Goal: Transaction & Acquisition: Purchase product/service

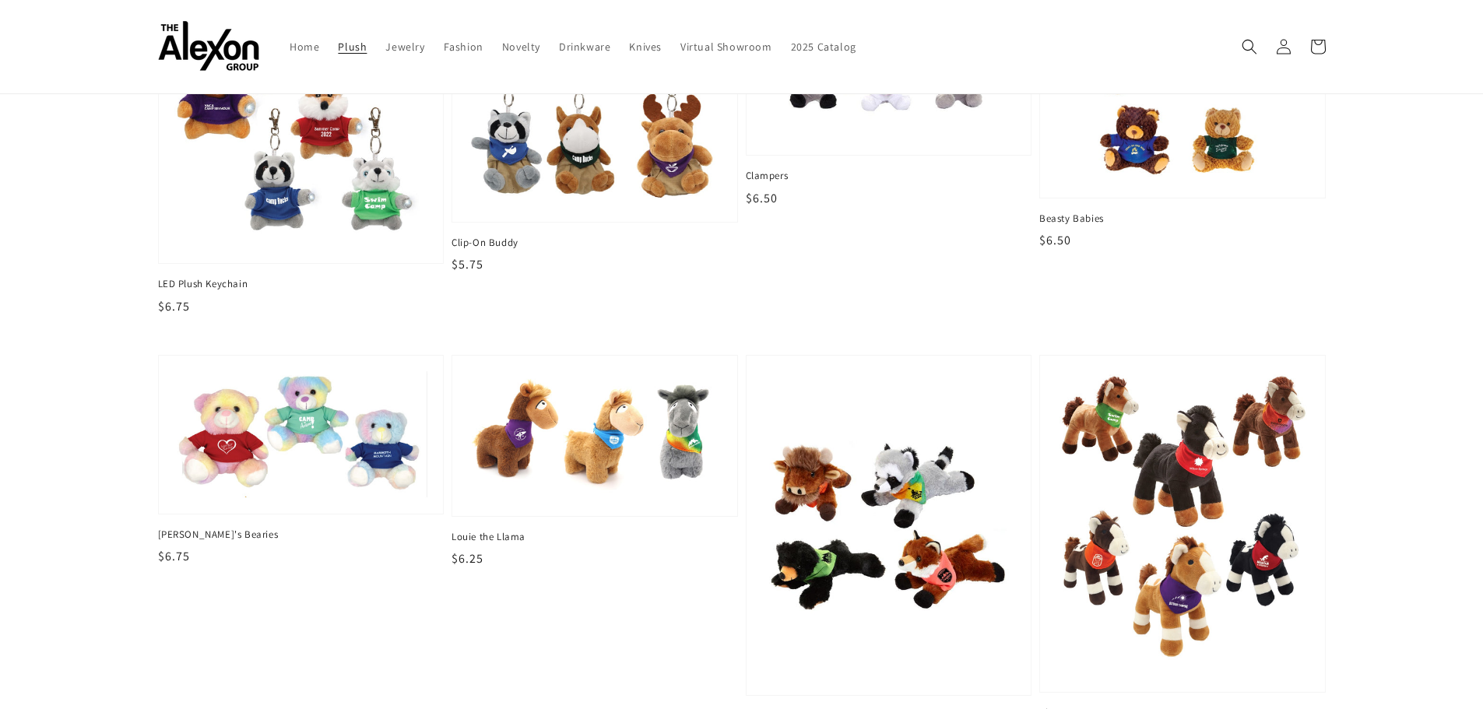
scroll to position [623, 0]
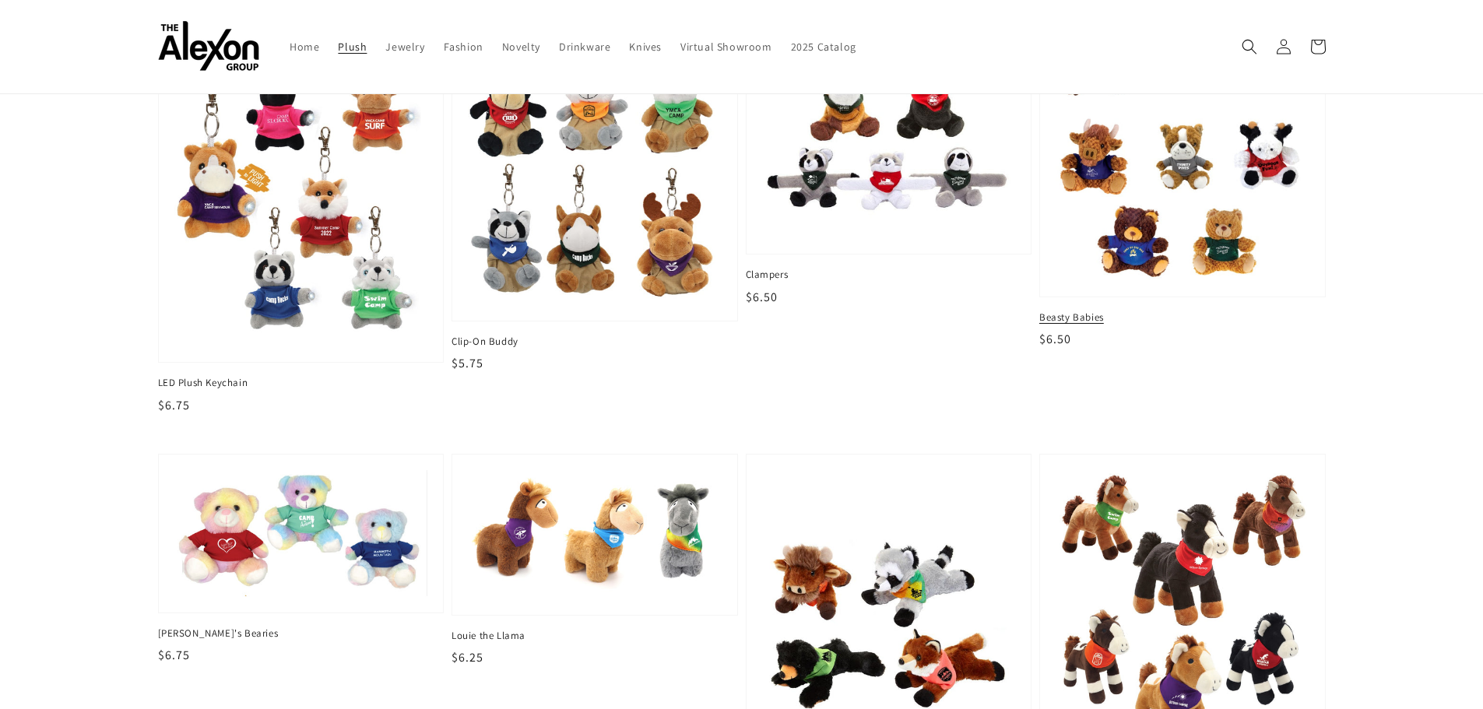
click at [1150, 251] on img at bounding box center [1182, 148] width 261 height 273
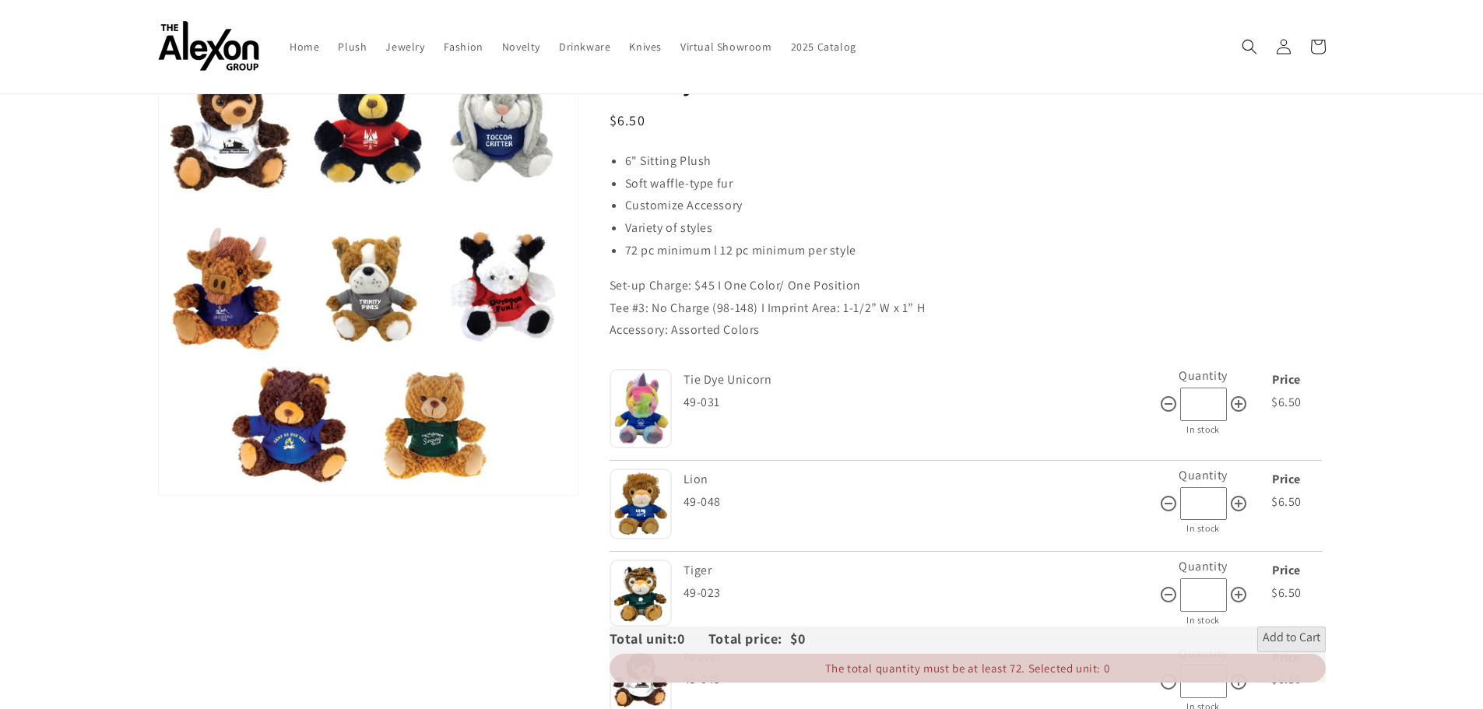
scroll to position [78, 0]
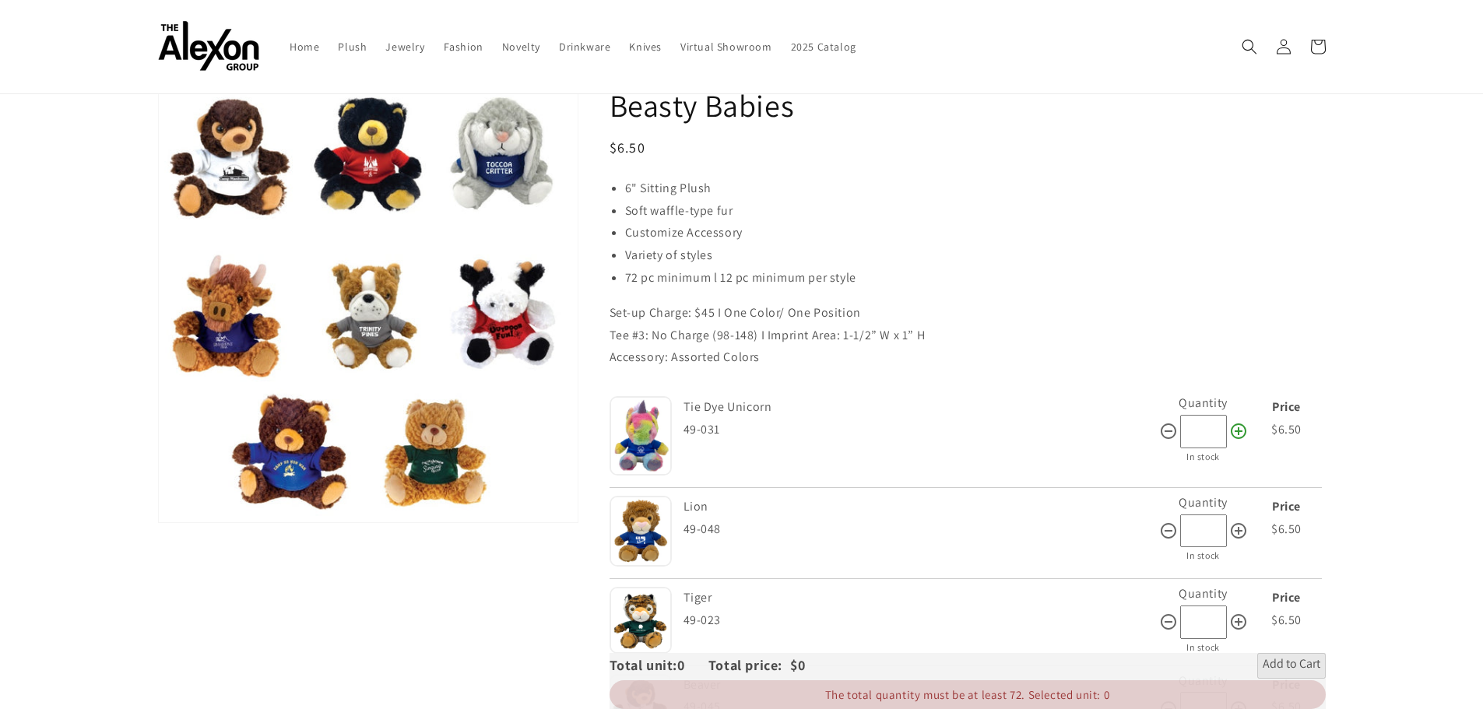
click at [1240, 431] on icon at bounding box center [1239, 432] width 16 height 16
type input "**"
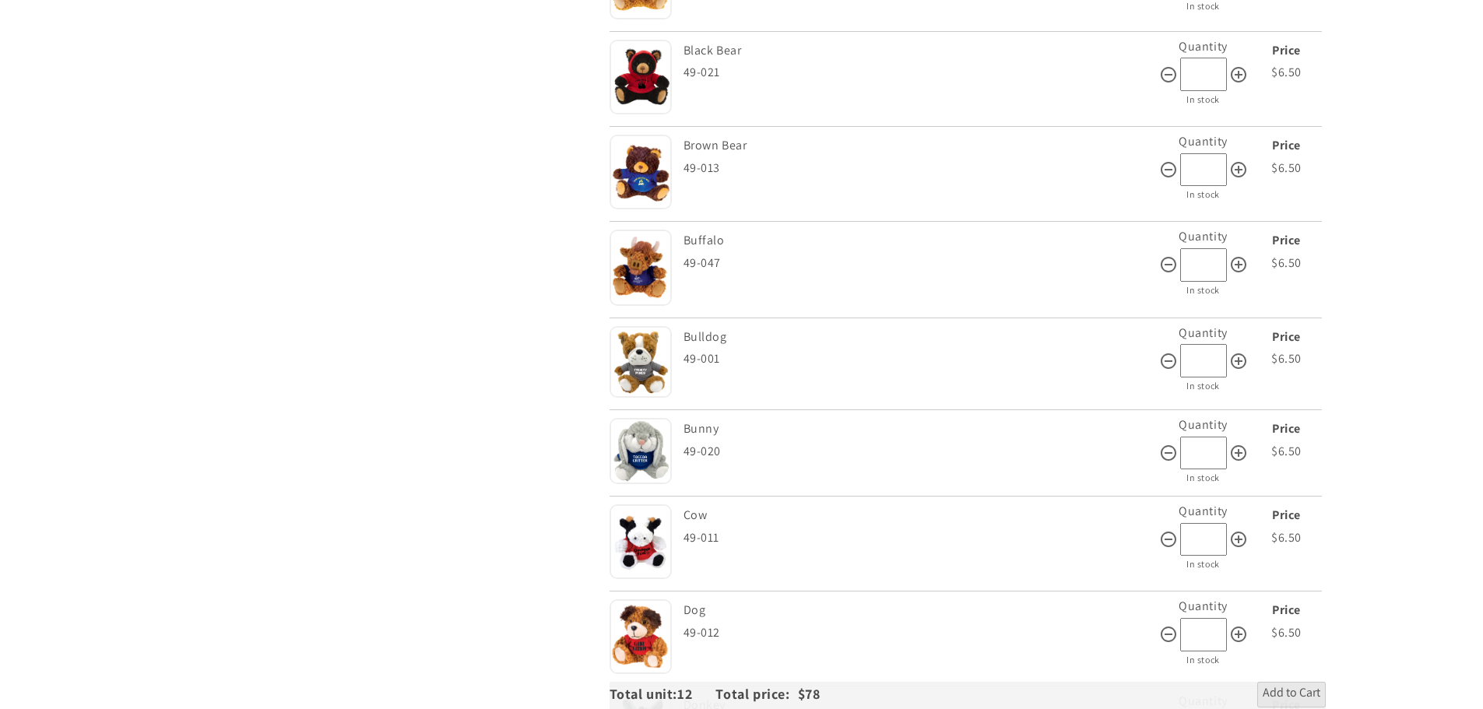
scroll to position [934, 0]
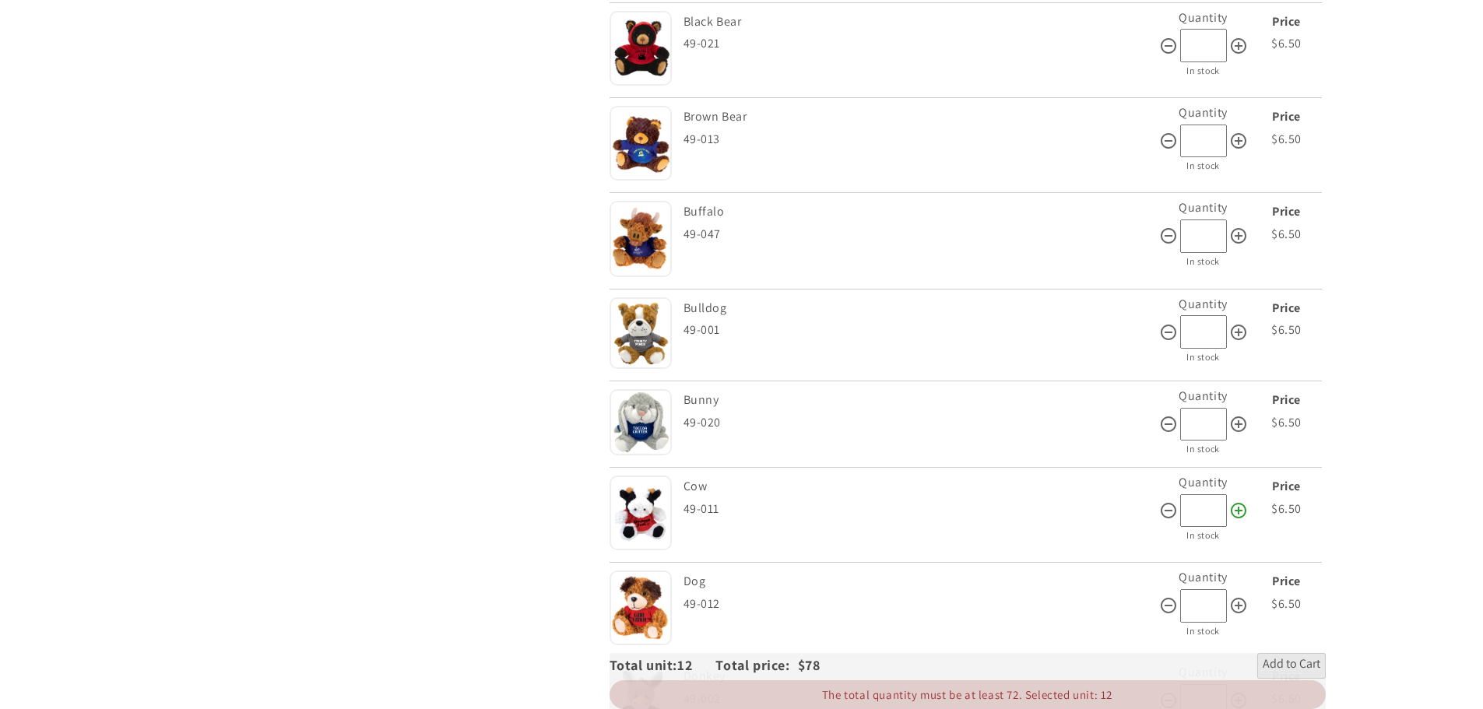
click at [1236, 505] on icon at bounding box center [1239, 511] width 16 height 16
type input "**"
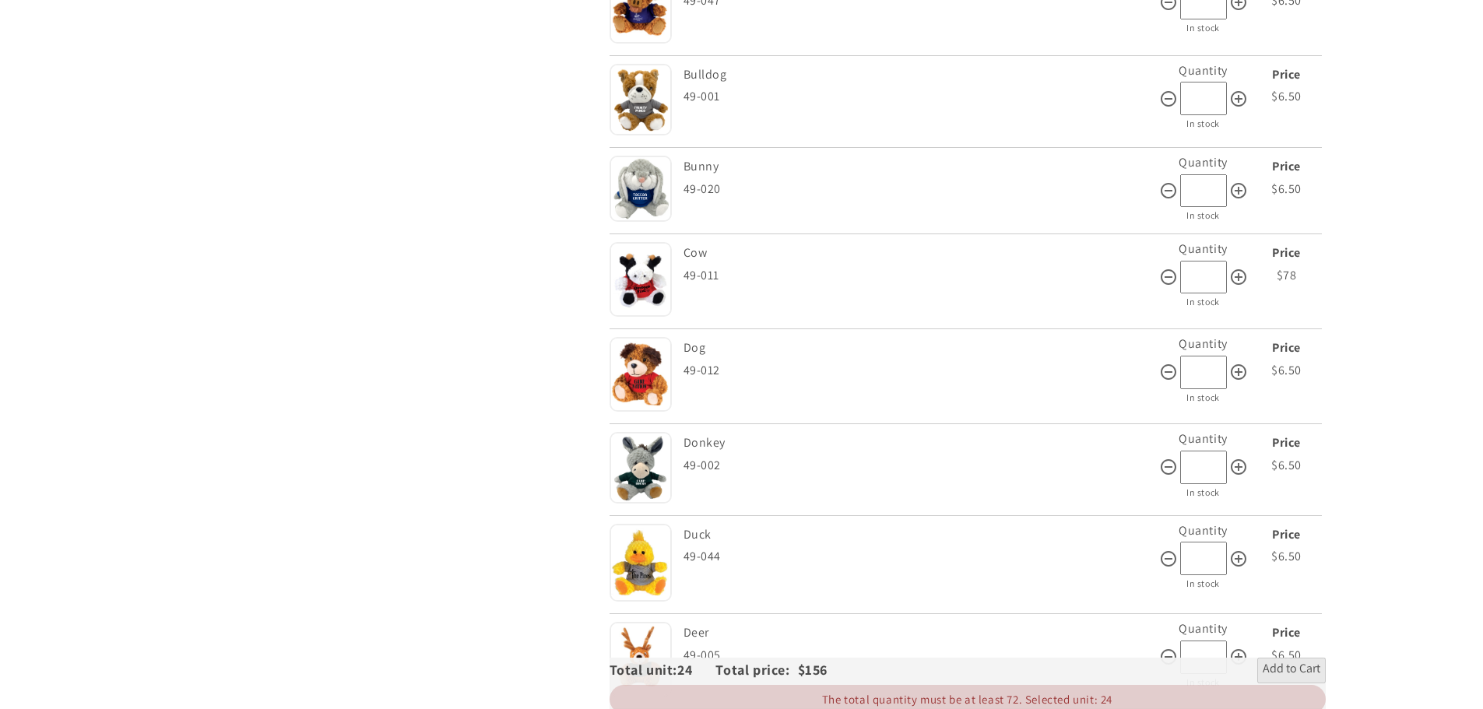
scroll to position [1246, 0]
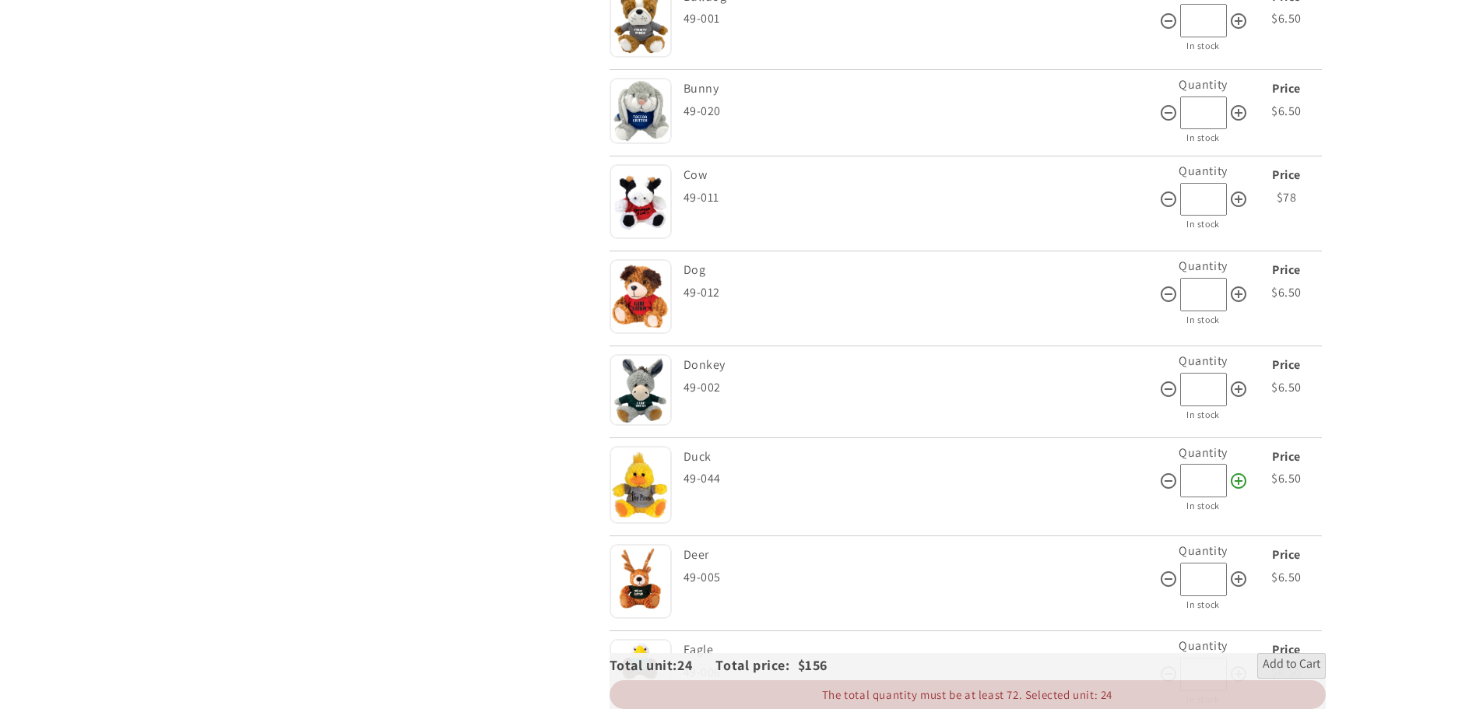
click at [1242, 488] on icon at bounding box center [1238, 481] width 19 height 19
type input "**"
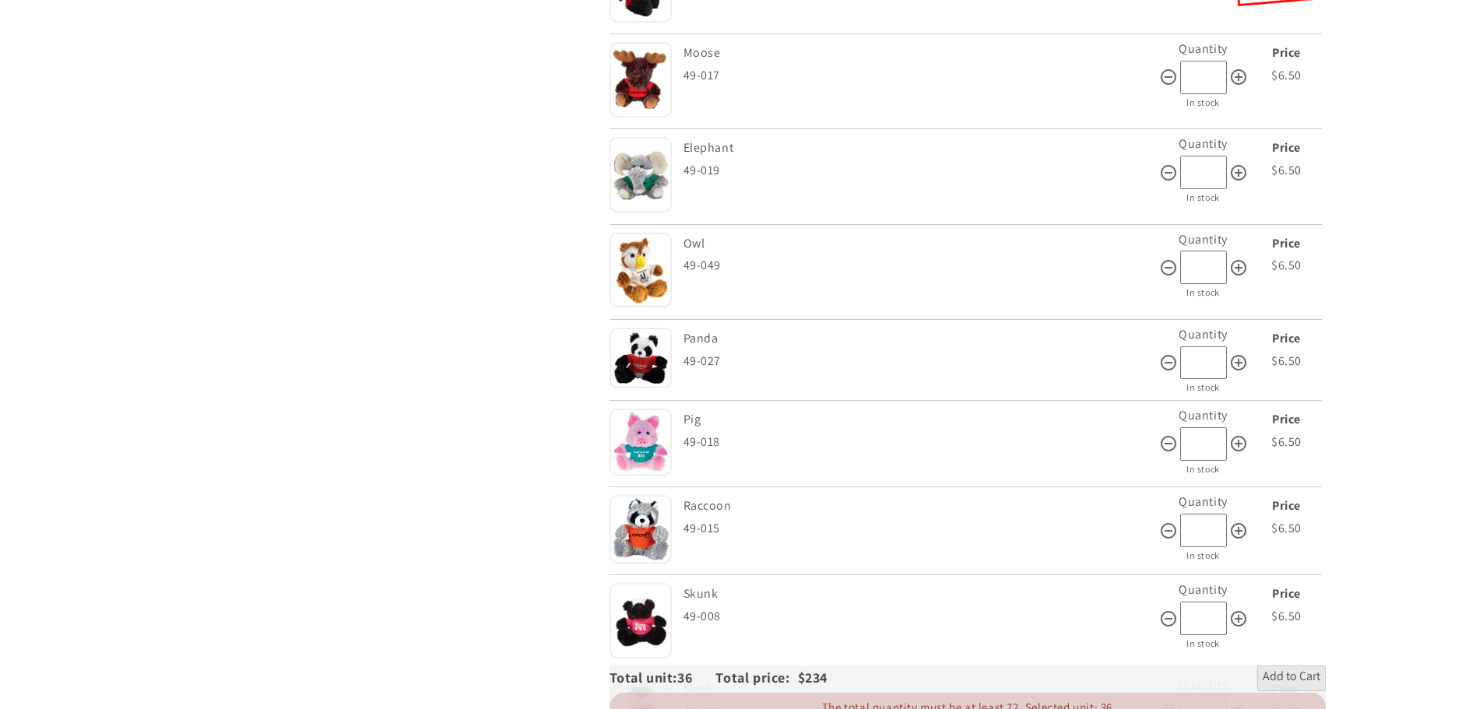
scroll to position [2569, 0]
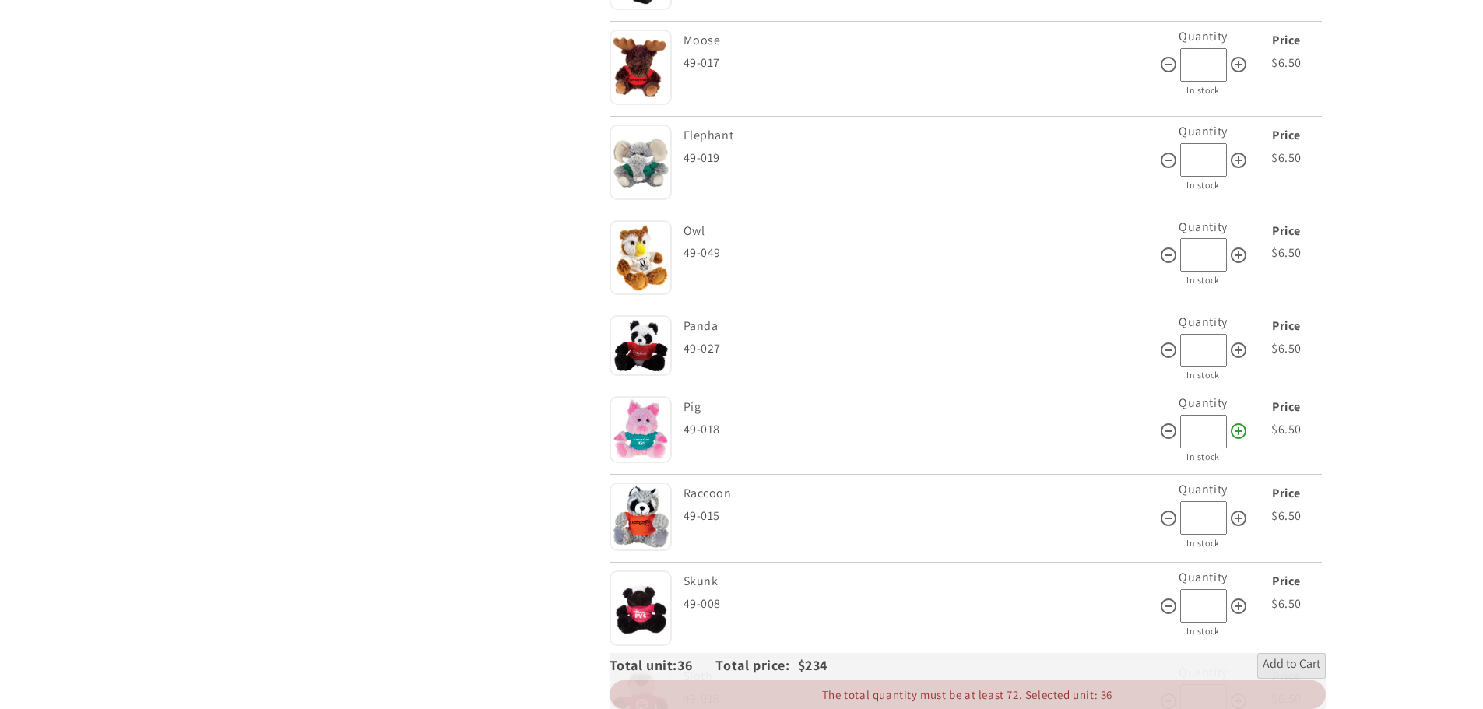
click at [1236, 434] on icon at bounding box center [1238, 431] width 19 height 19
type input "**"
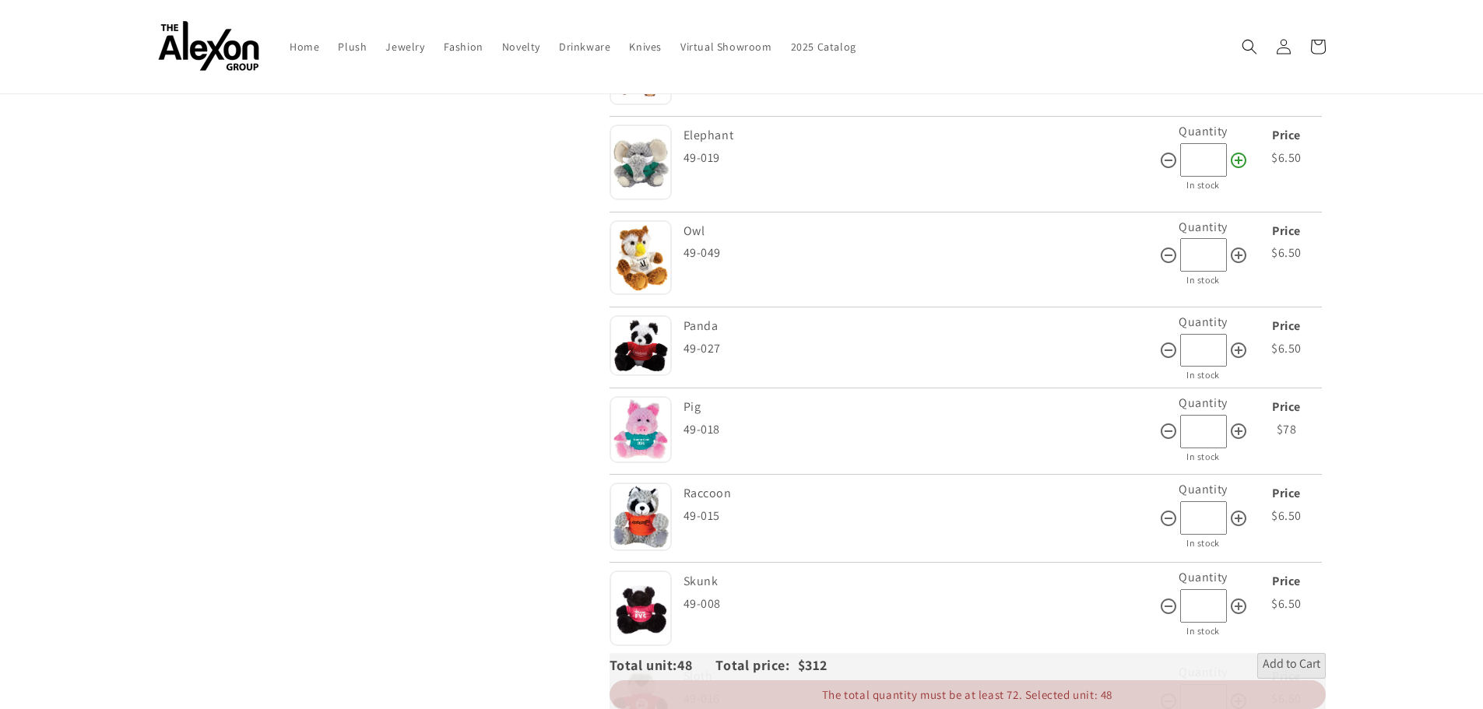
click at [1241, 163] on icon at bounding box center [1238, 160] width 19 height 19
type input "**"
click at [1241, 344] on icon at bounding box center [1239, 351] width 16 height 16
type input "**"
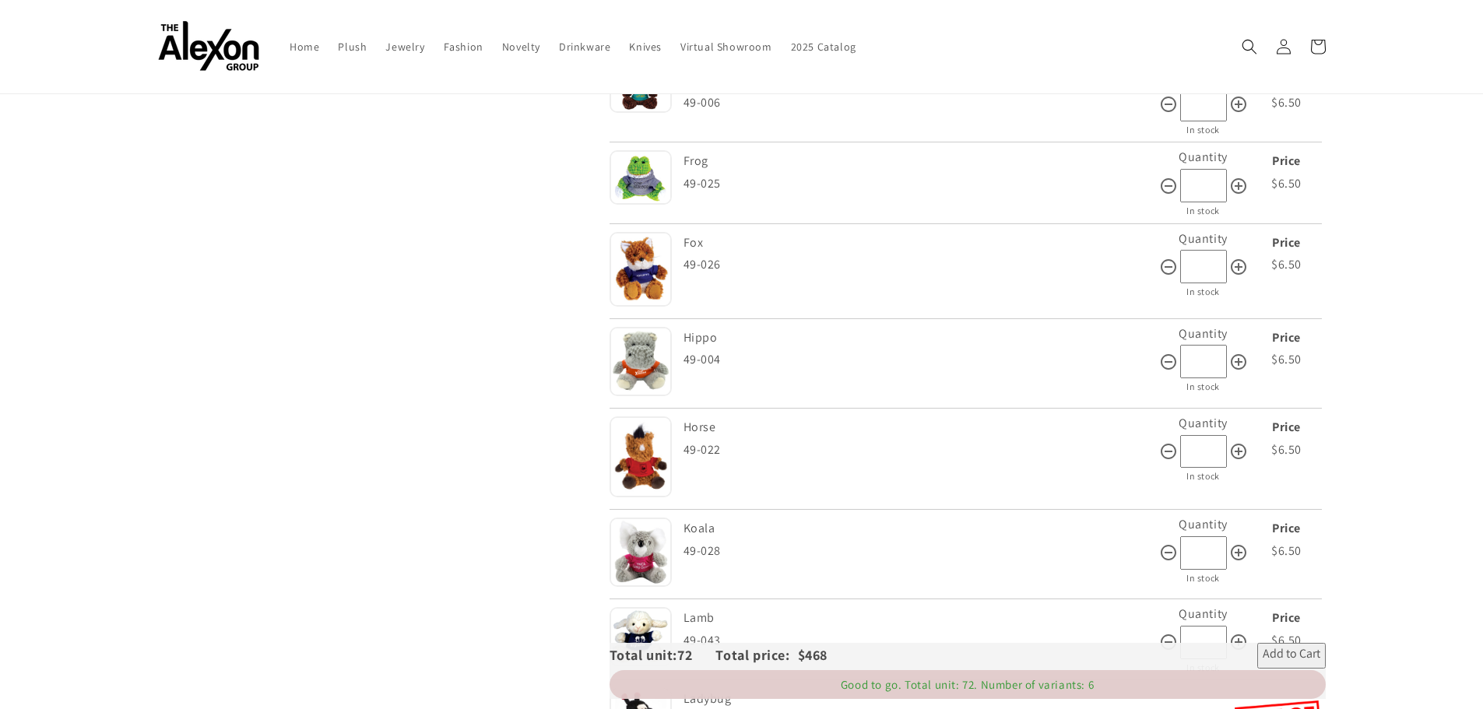
scroll to position [1791, 0]
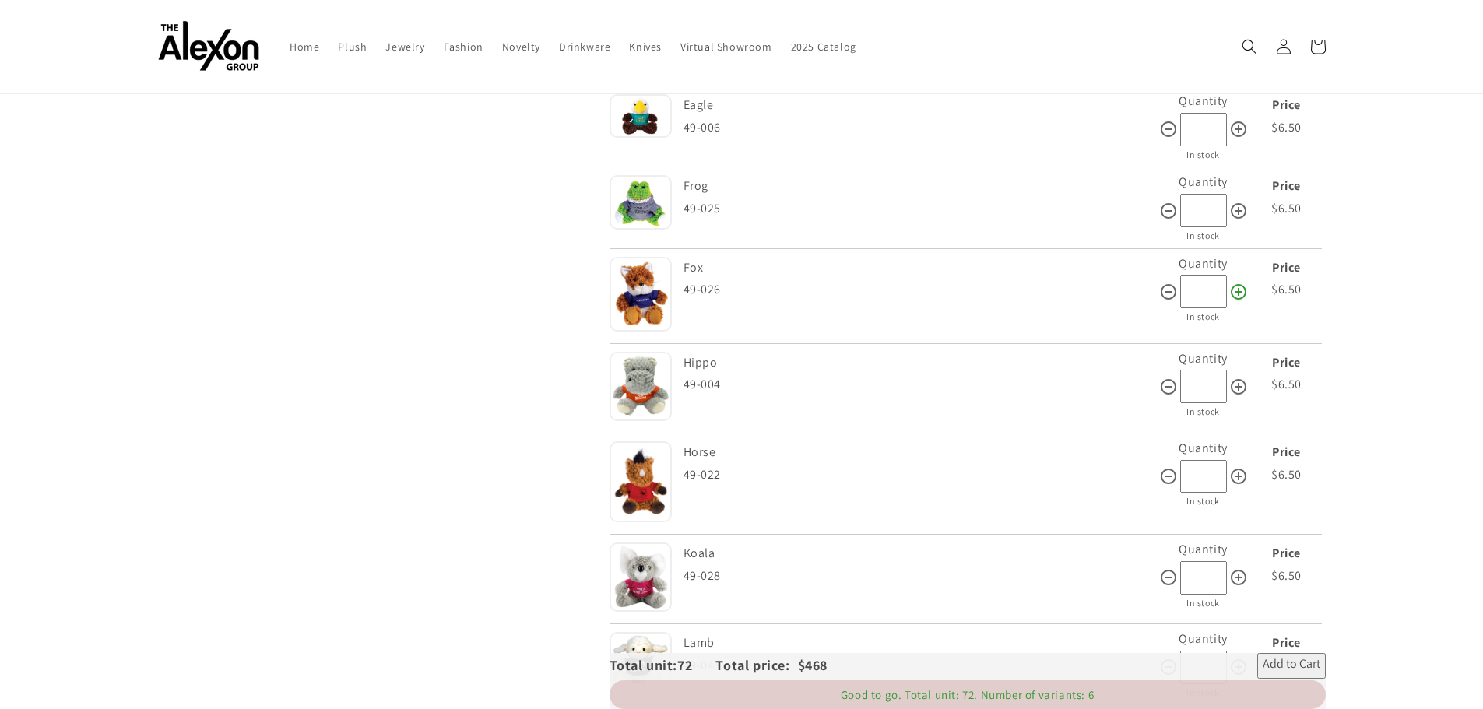
click at [1235, 286] on icon at bounding box center [1239, 292] width 16 height 16
type input "**"
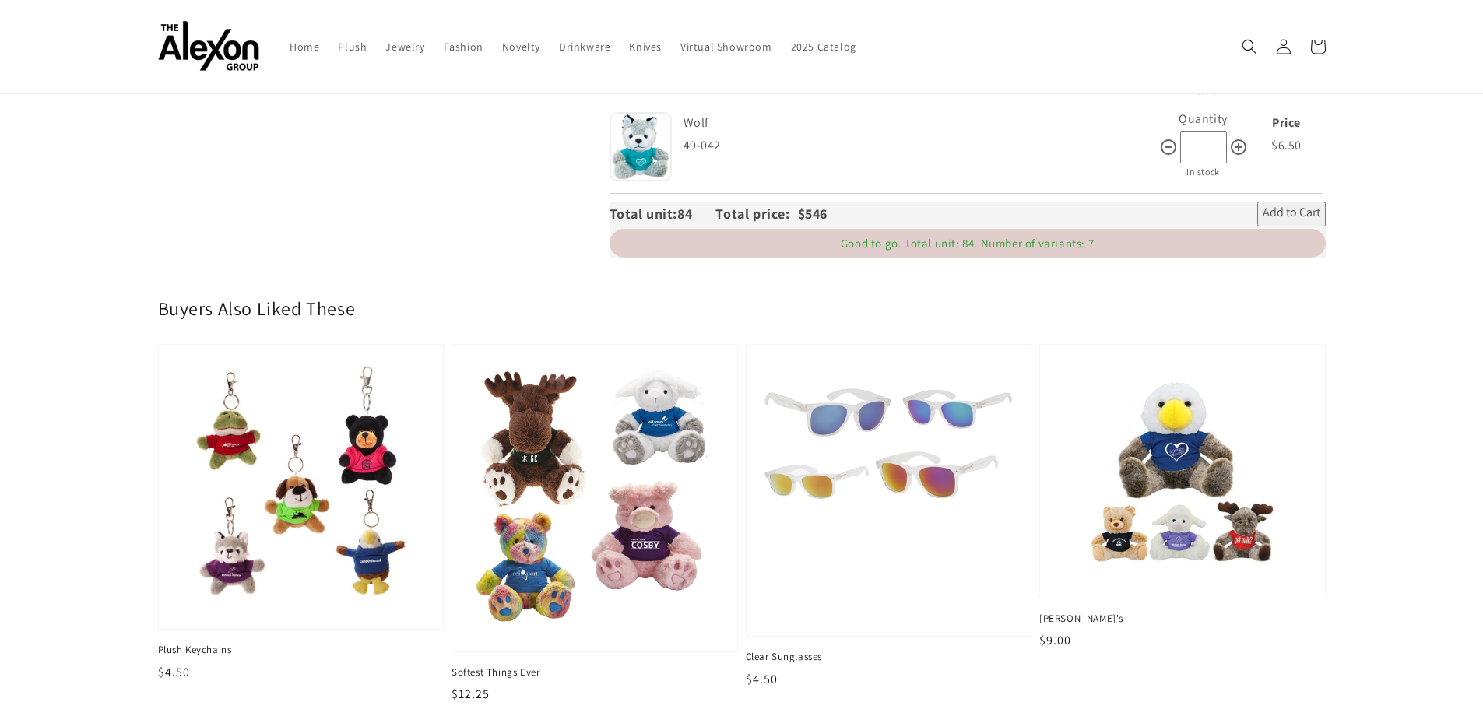
scroll to position [3270, 0]
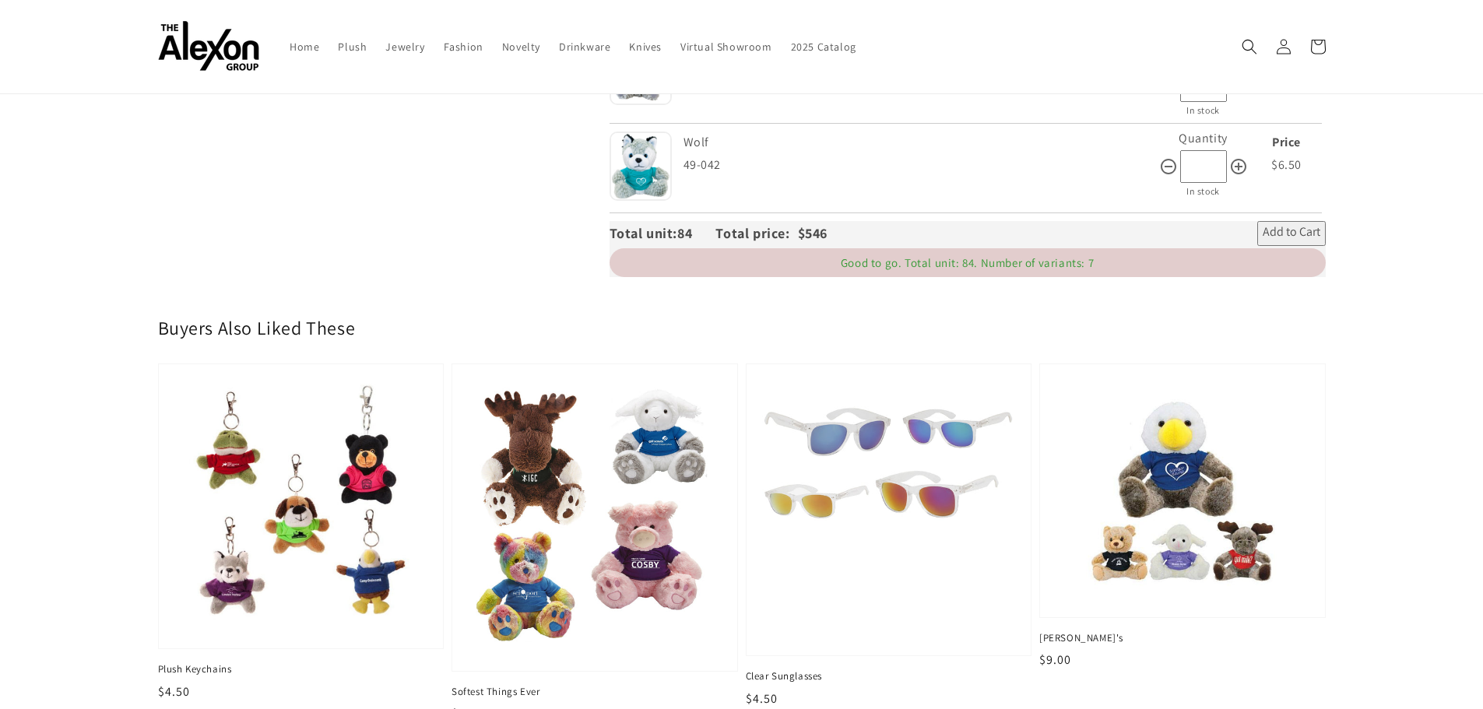
click at [1279, 225] on span "Add to Cart" at bounding box center [1292, 233] width 58 height 19
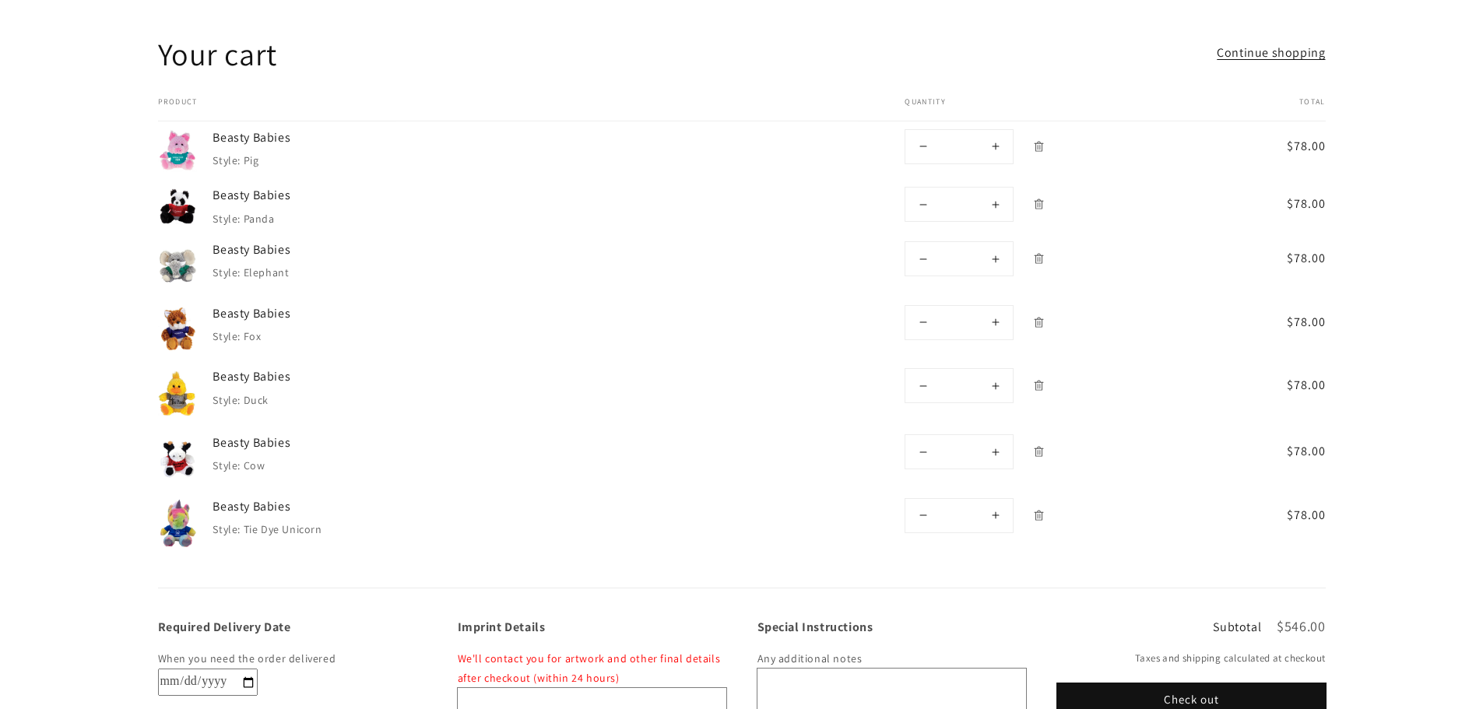
scroll to position [234, 0]
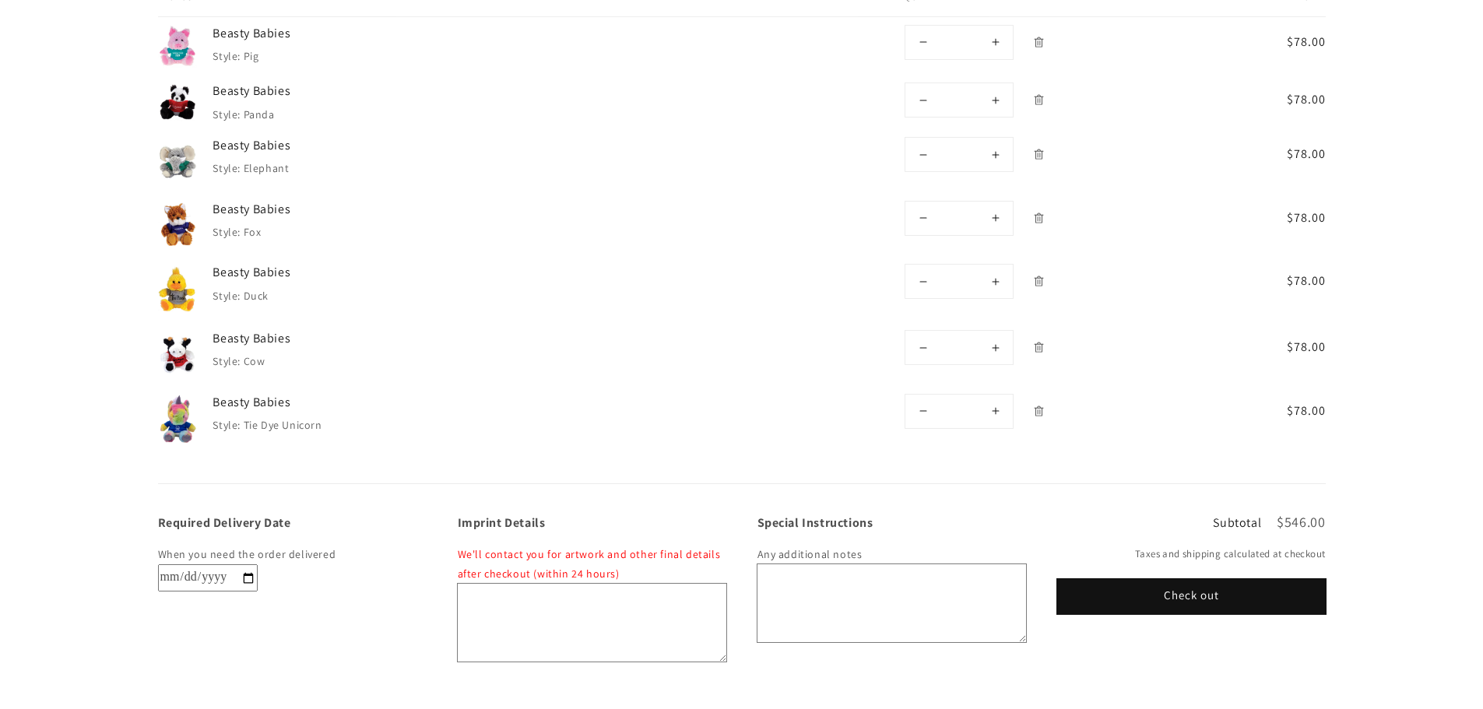
click at [256, 582] on input "Required Delivery Date" at bounding box center [208, 578] width 100 height 27
click at [344, 599] on div "Required Delivery Date When you need the order delivered" at bounding box center [292, 592] width 269 height 154
click at [250, 577] on input "Required Delivery Date" at bounding box center [208, 578] width 100 height 27
type input "**********"
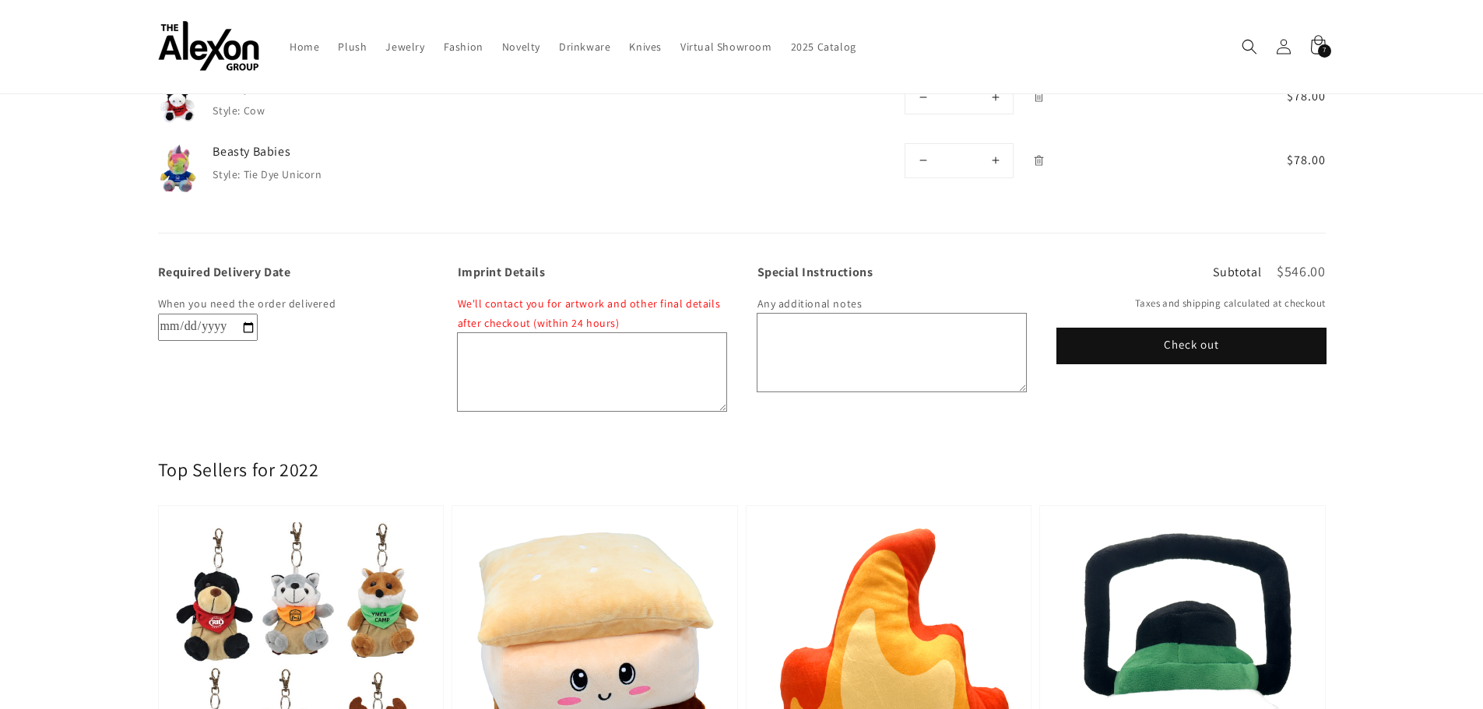
scroll to position [467, 0]
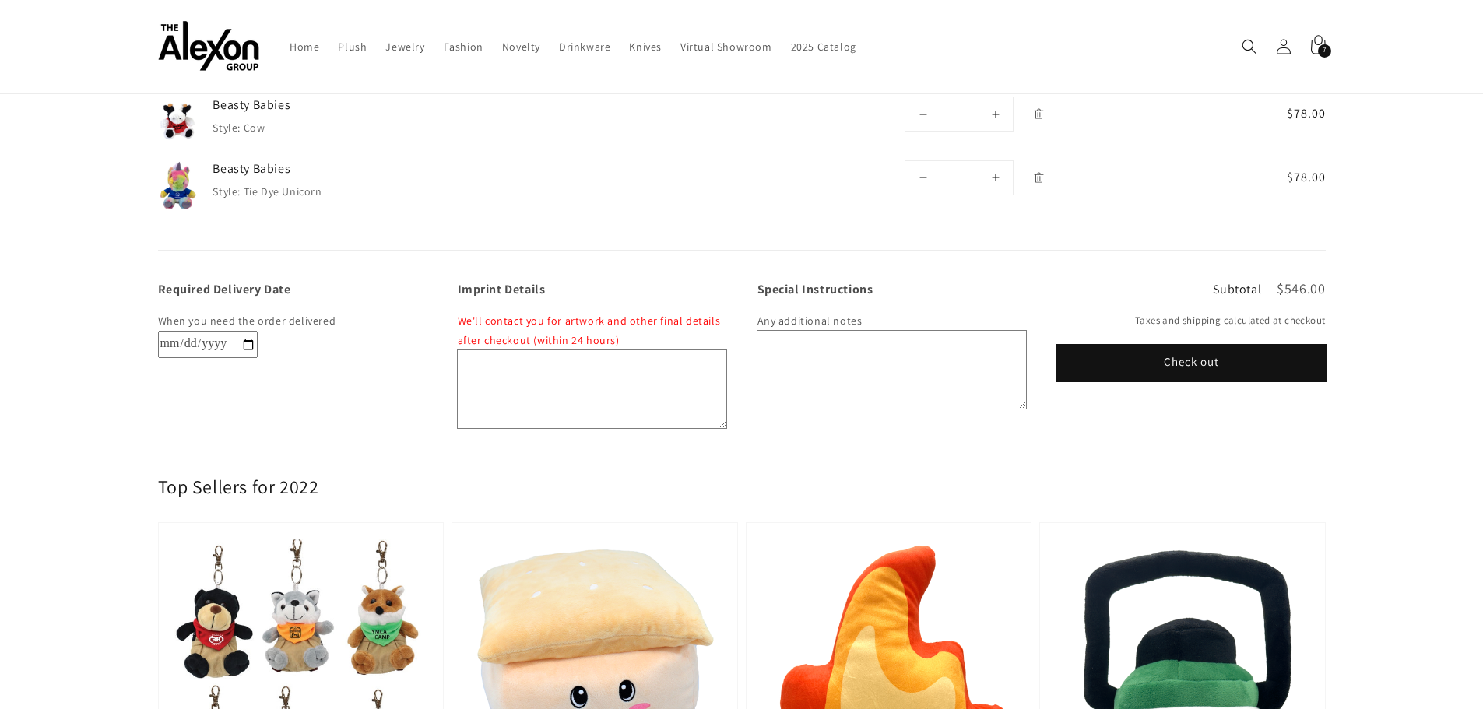
click at [1199, 366] on button "Check out" at bounding box center [1191, 363] width 269 height 35
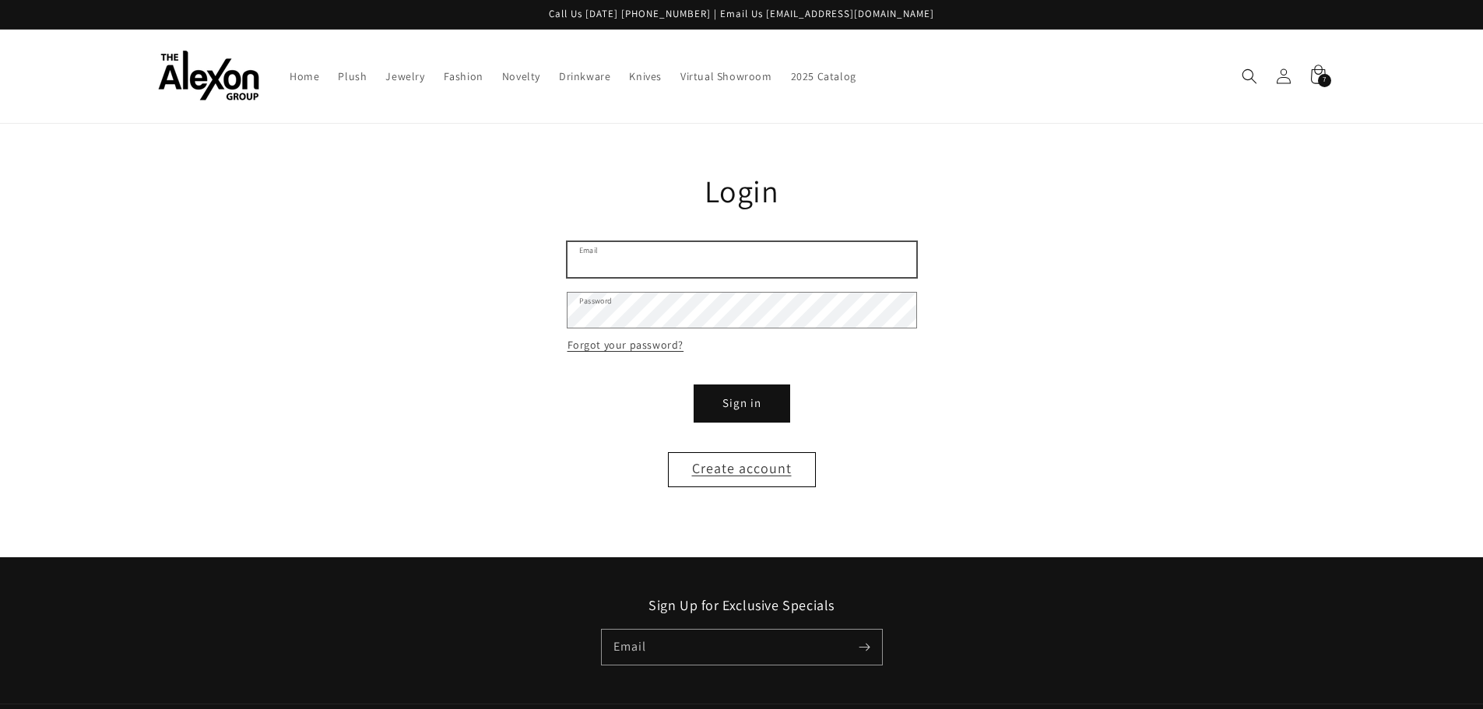
type input "**********"
click at [743, 406] on button "Sign in" at bounding box center [741, 403] width 93 height 35
click at [763, 396] on button "Sign in" at bounding box center [741, 403] width 93 height 35
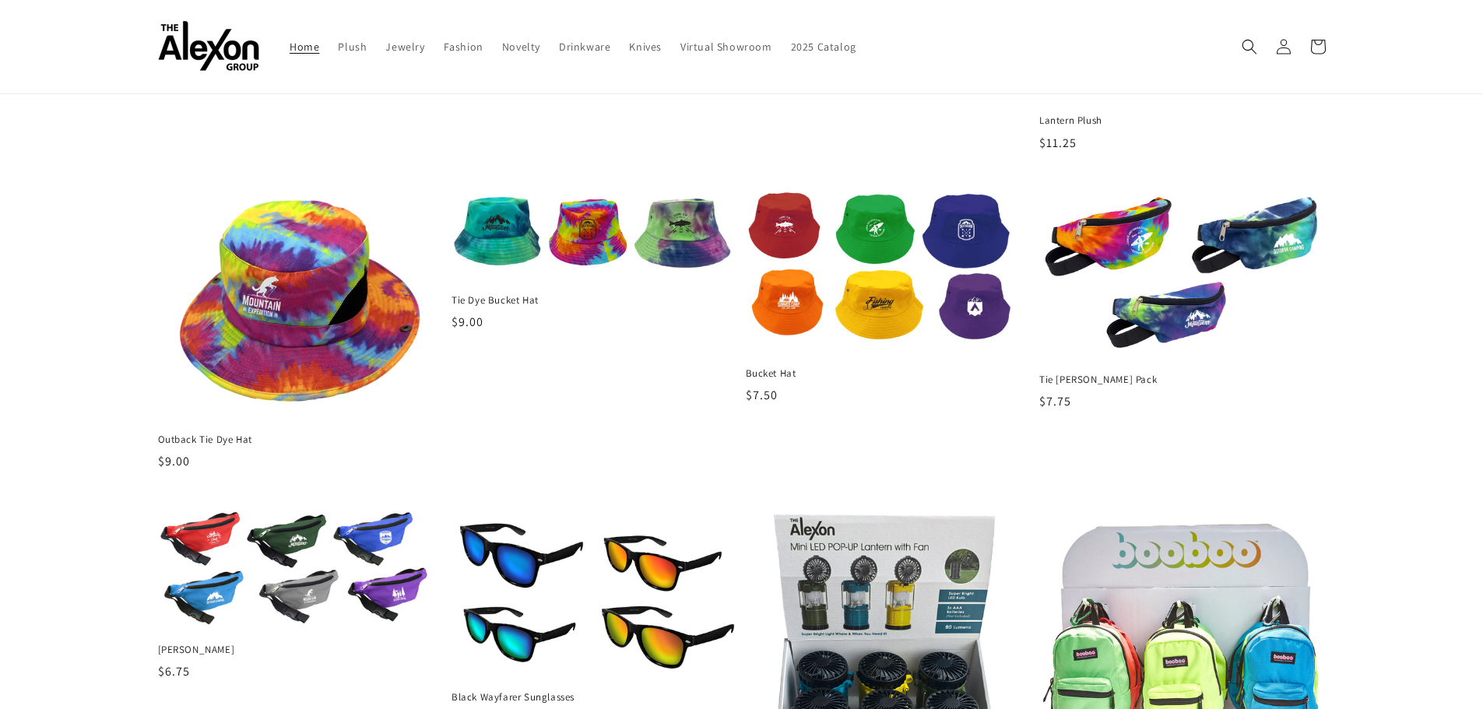
scroll to position [1361, 0]
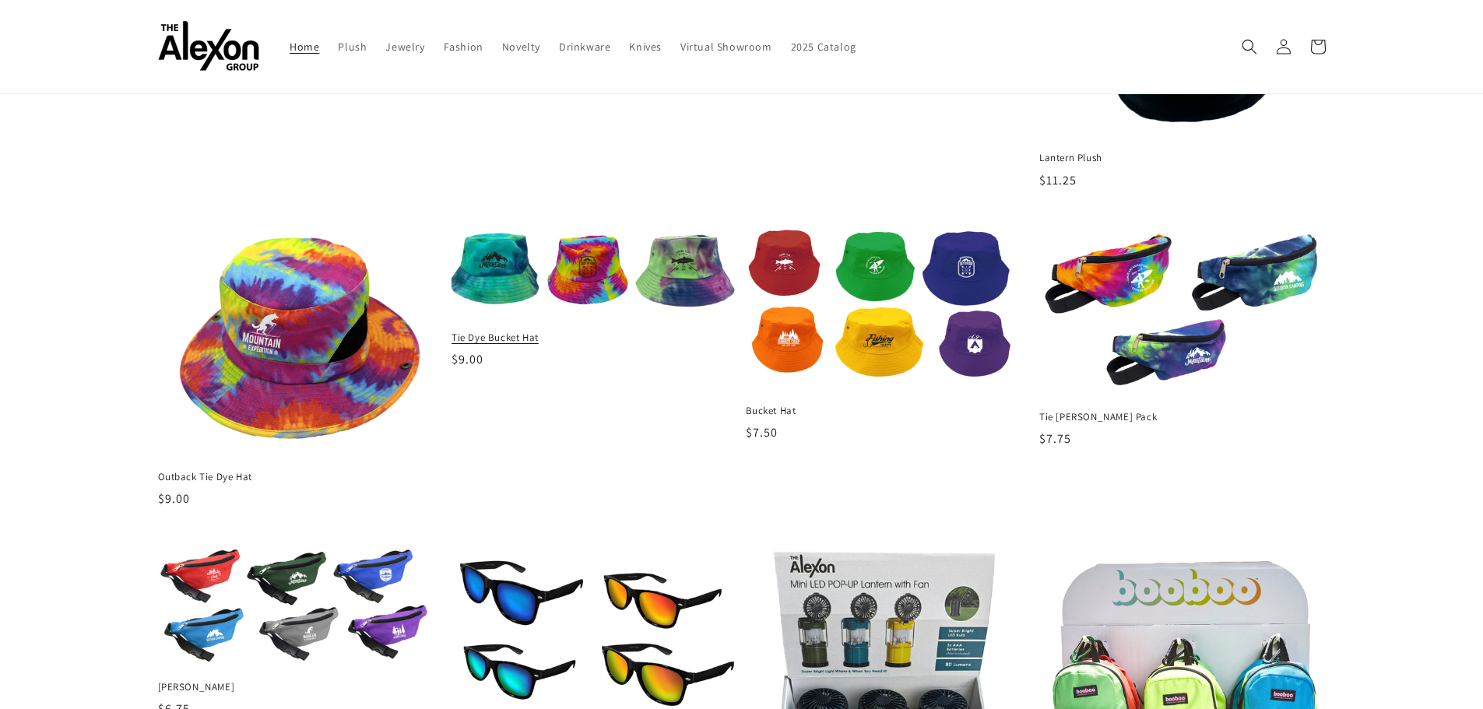
click at [554, 300] on img at bounding box center [594, 273] width 295 height 92
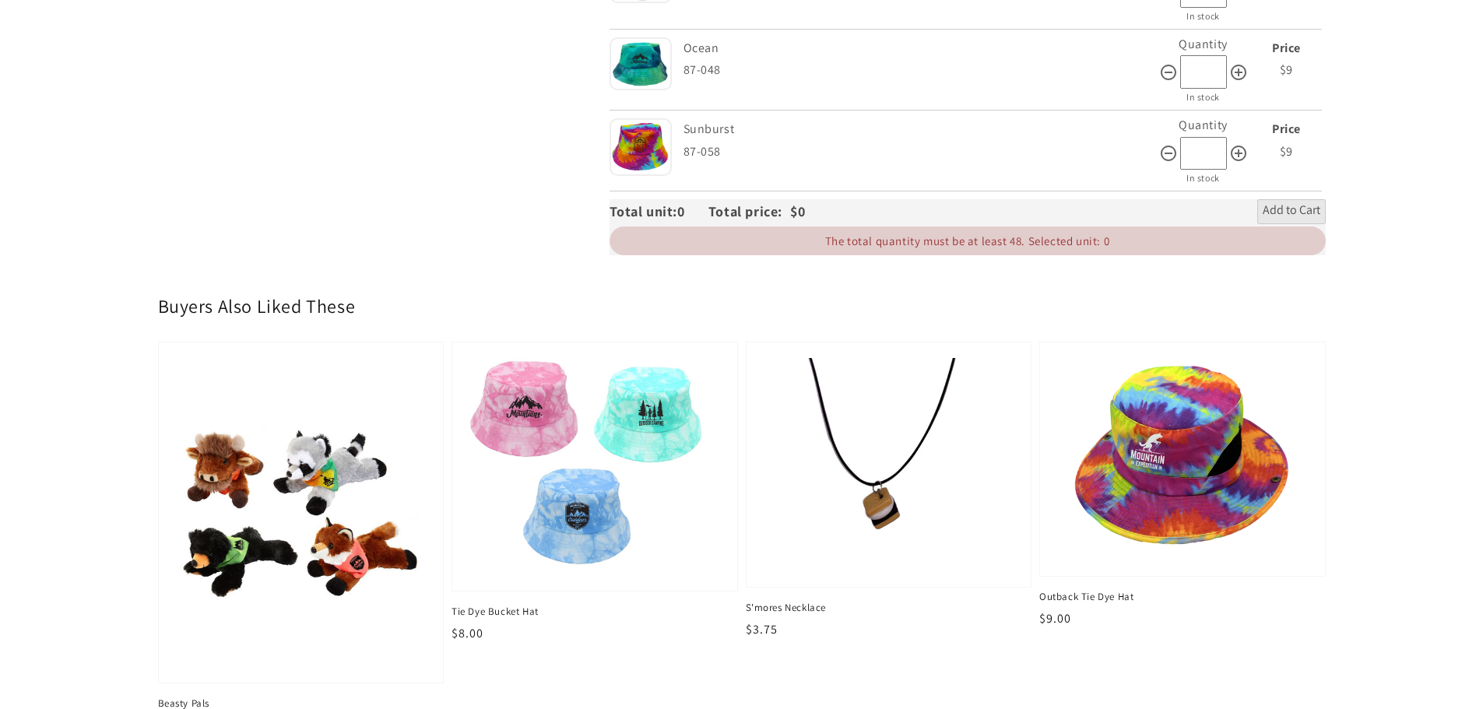
scroll to position [545, 0]
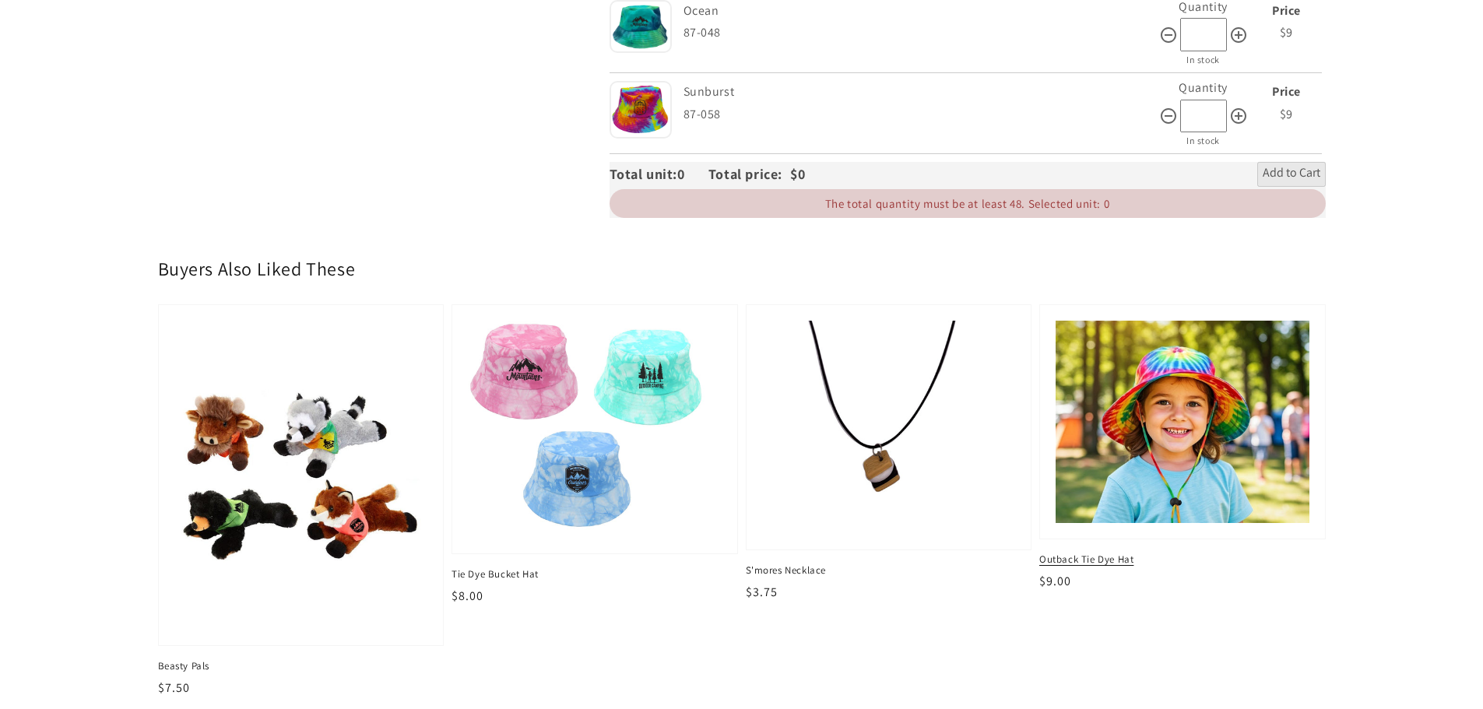
click at [1282, 434] on img at bounding box center [1182, 422] width 261 height 209
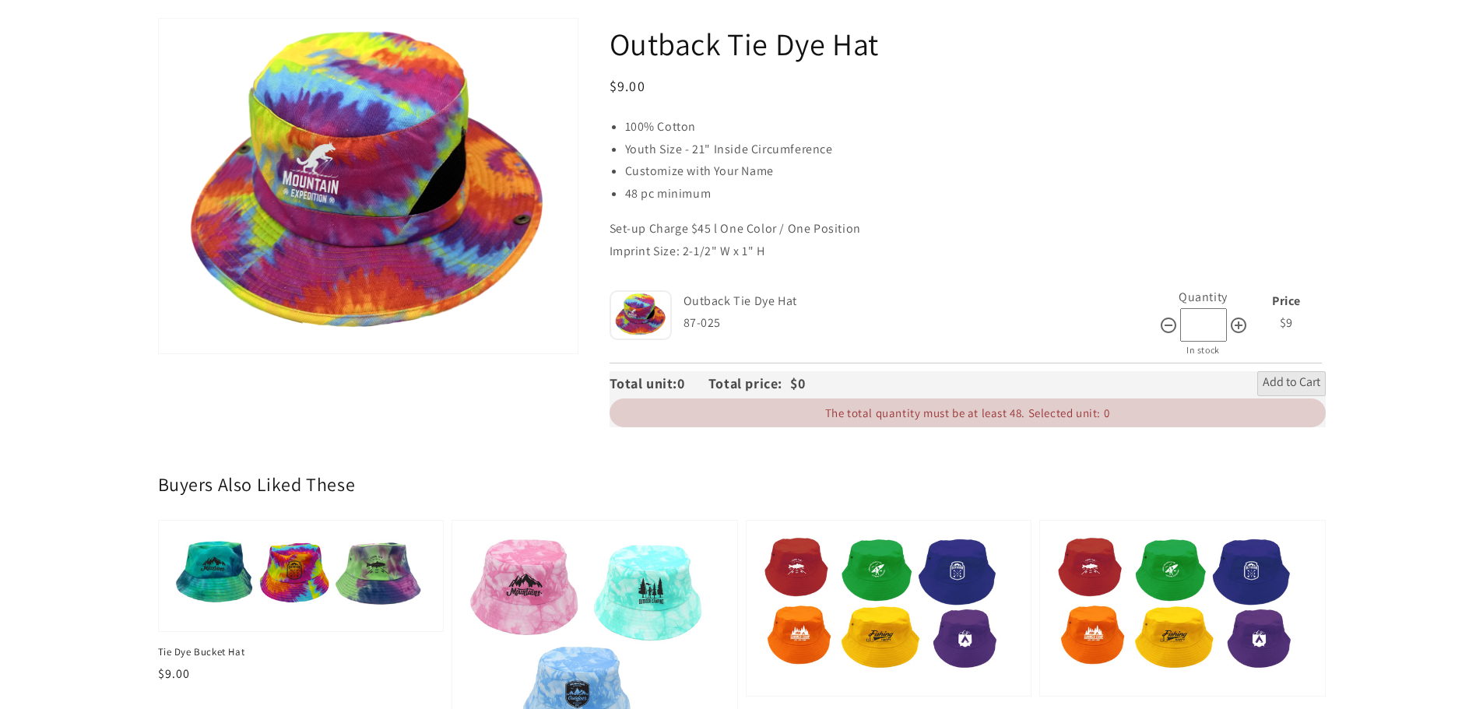
scroll to position [156, 0]
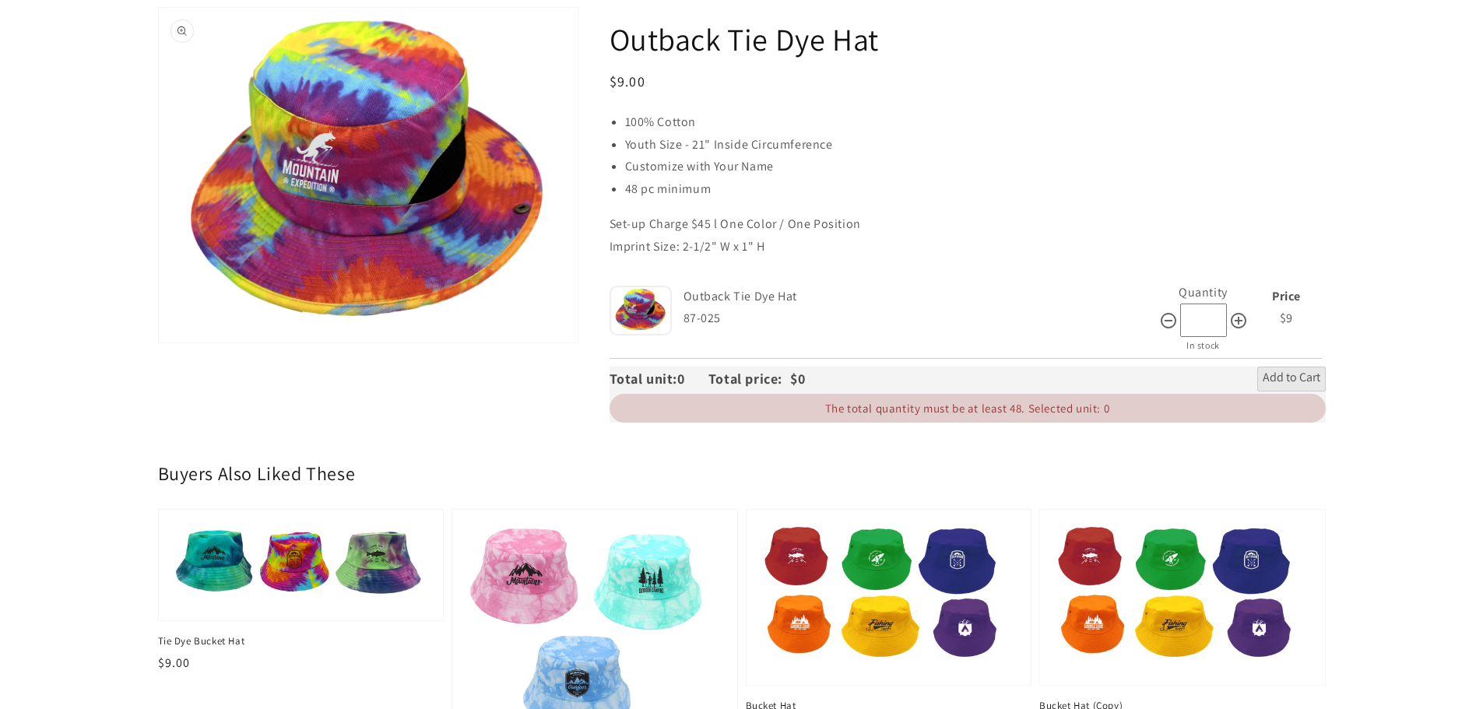
click at [438, 228] on button "Open media 1 in gallery view" at bounding box center [368, 175] width 419 height 335
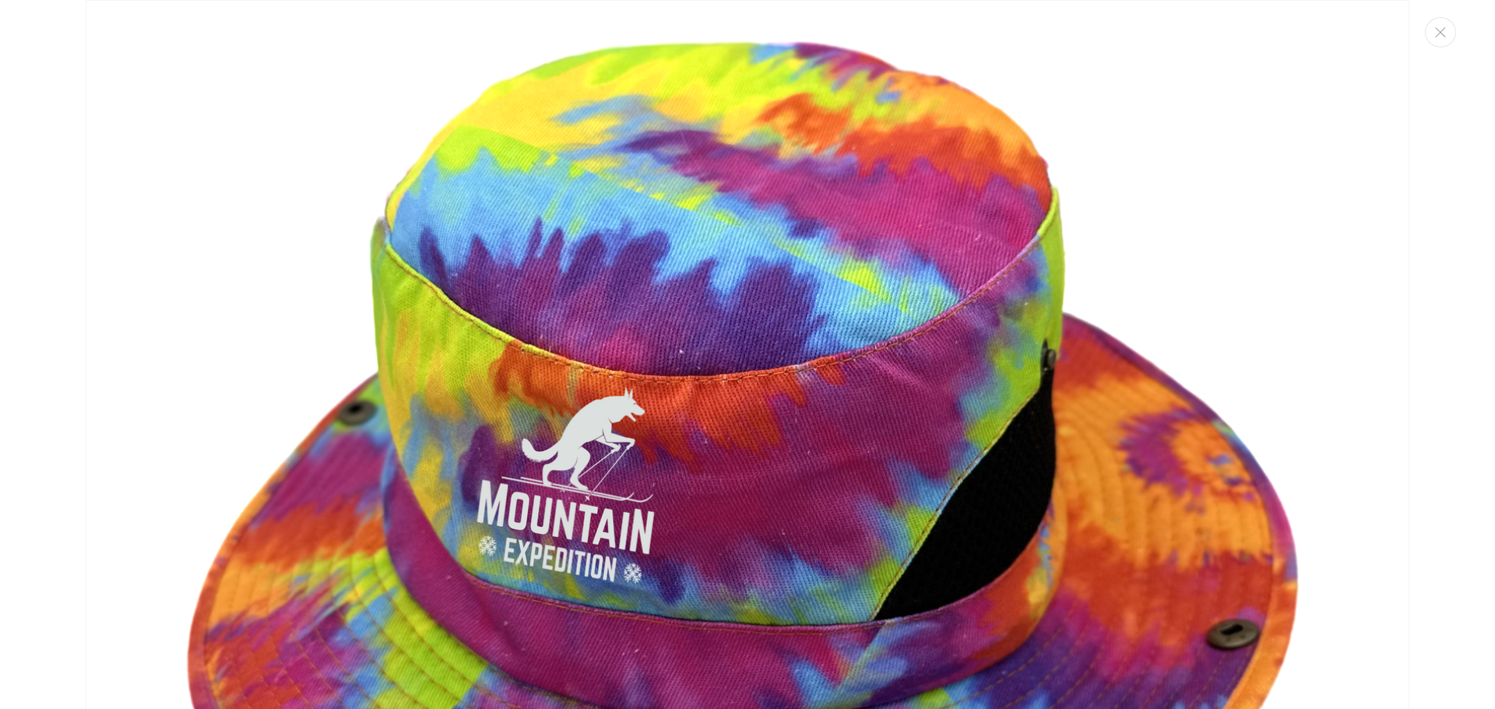
click at [1447, 49] on div "Media gallery" at bounding box center [747, 354] width 1495 height 709
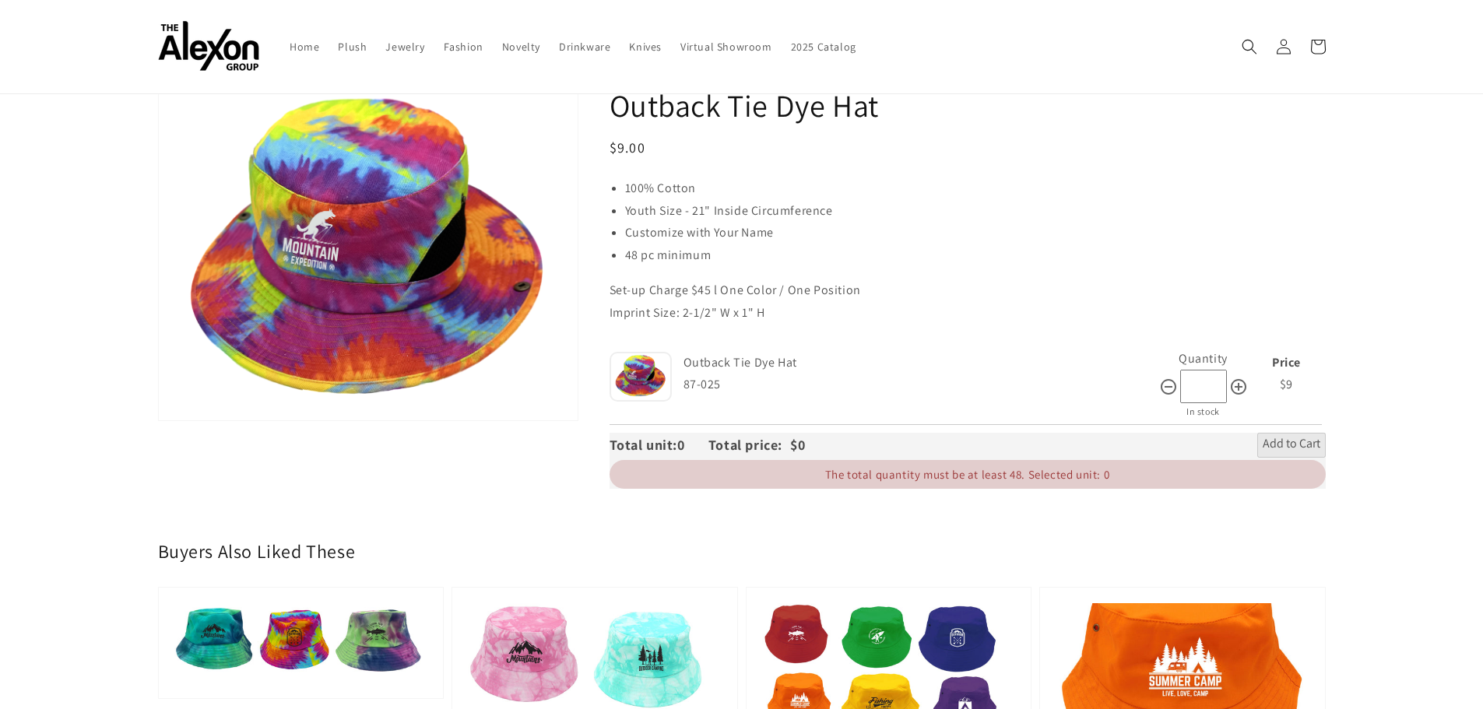
scroll to position [234, 0]
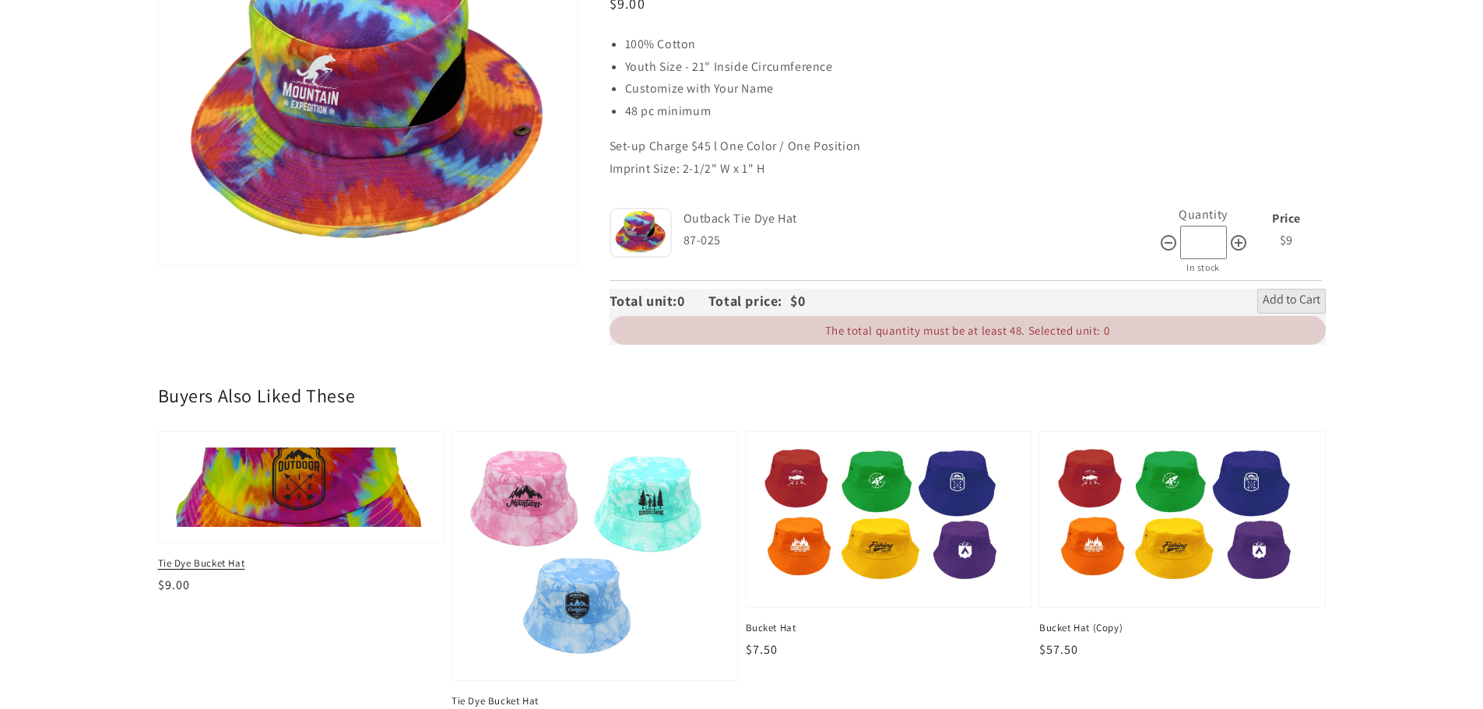
click at [348, 494] on img at bounding box center [301, 487] width 261 height 82
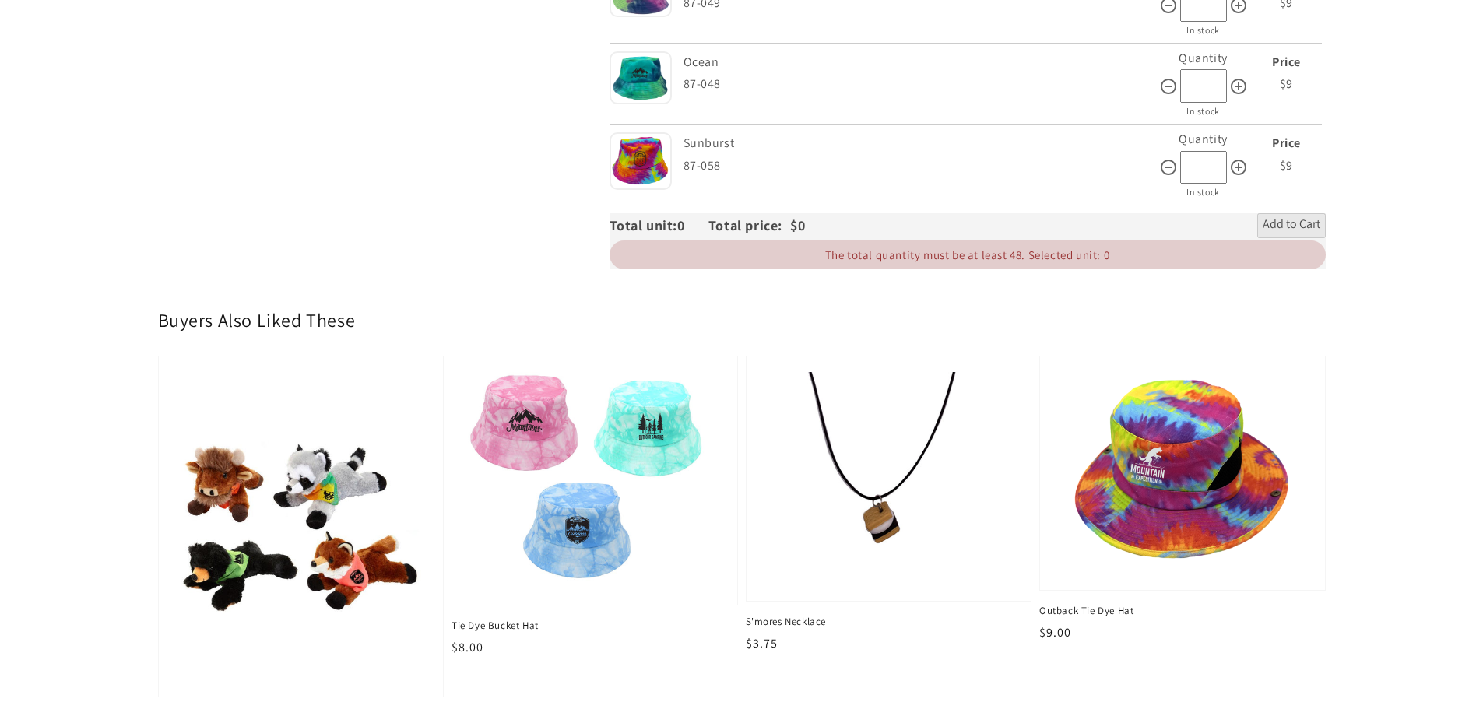
scroll to position [545, 0]
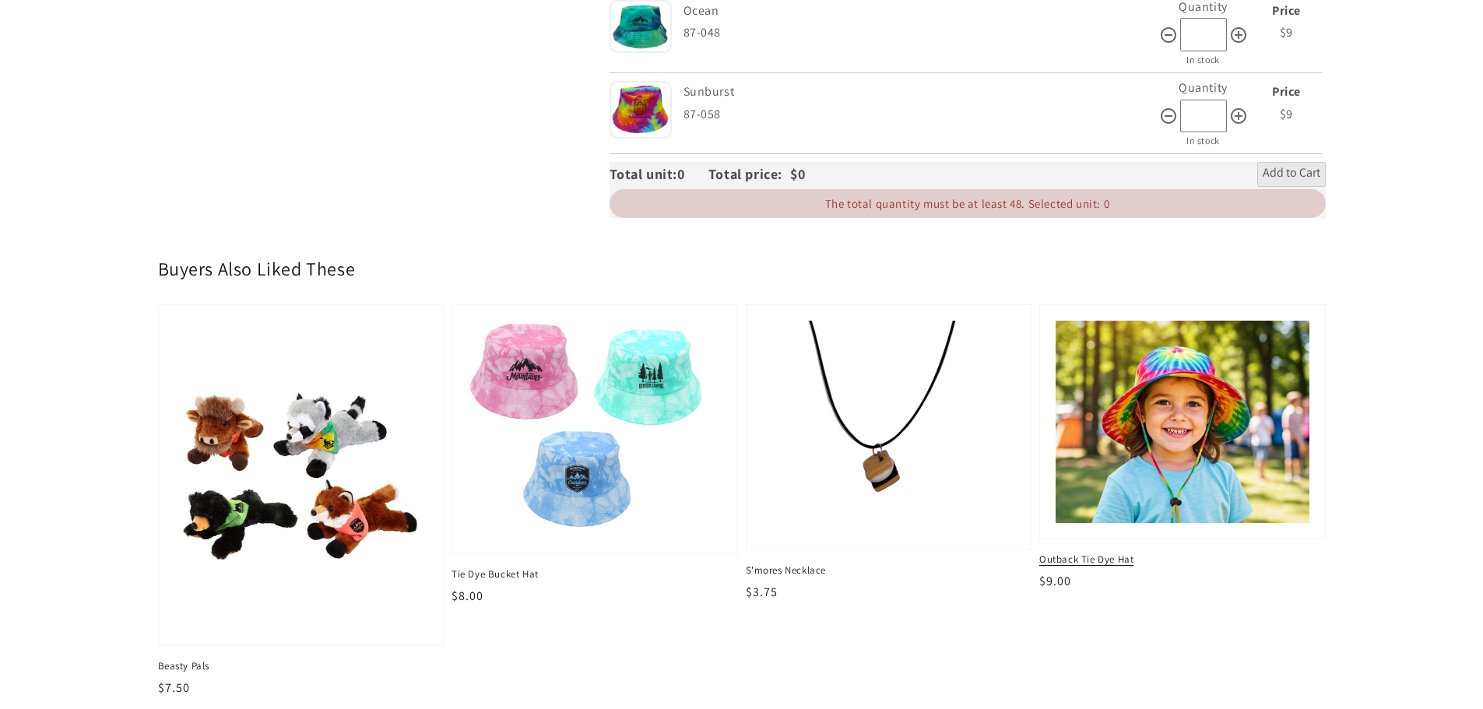
click at [1233, 430] on img at bounding box center [1182, 422] width 261 height 209
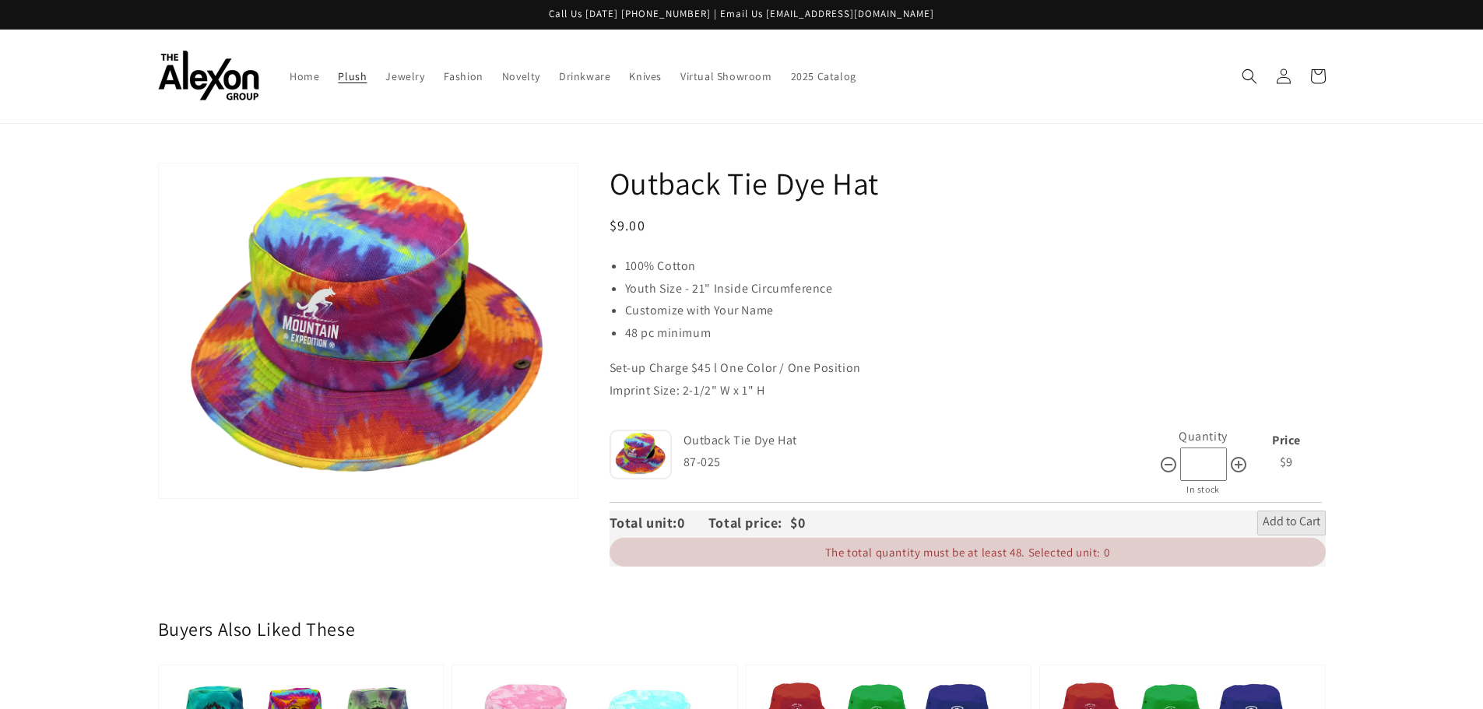
click at [344, 76] on span "Plush" at bounding box center [352, 76] width 29 height 14
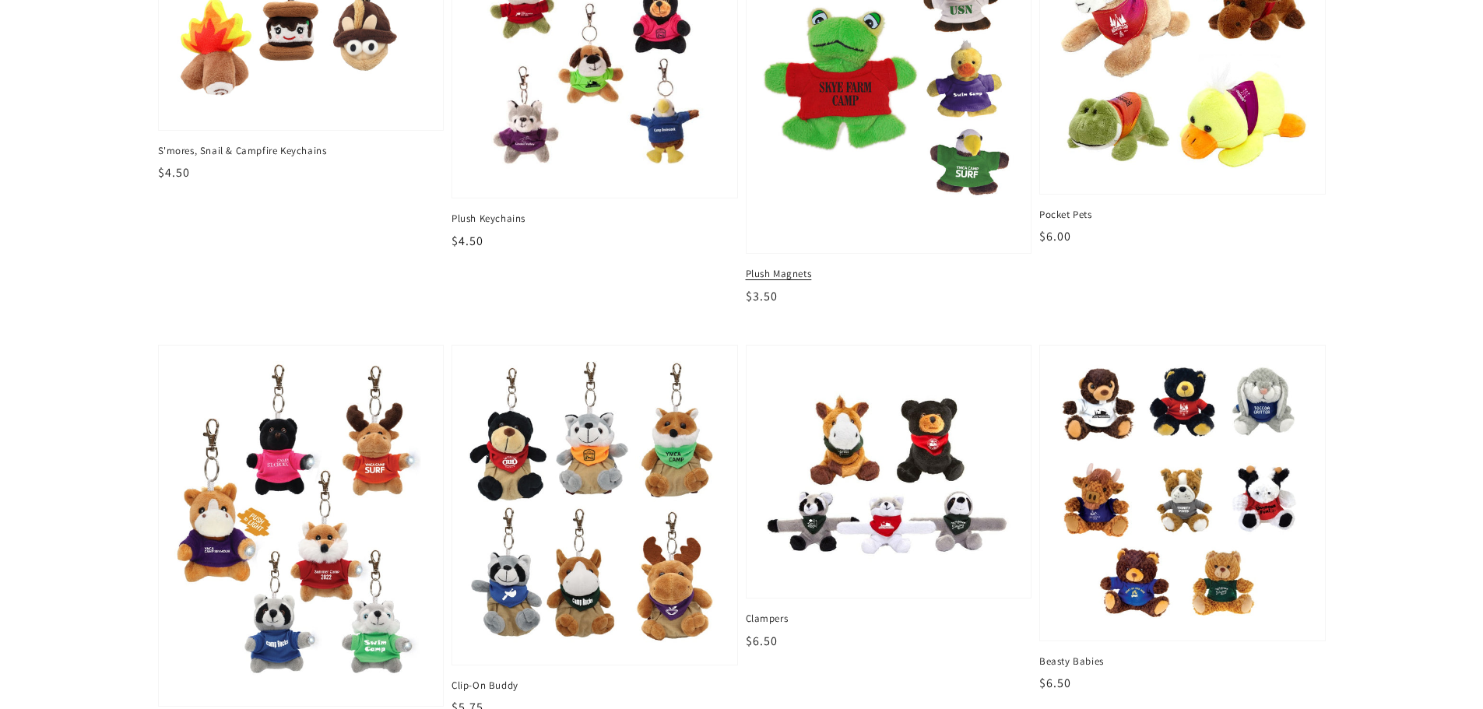
scroll to position [311, 0]
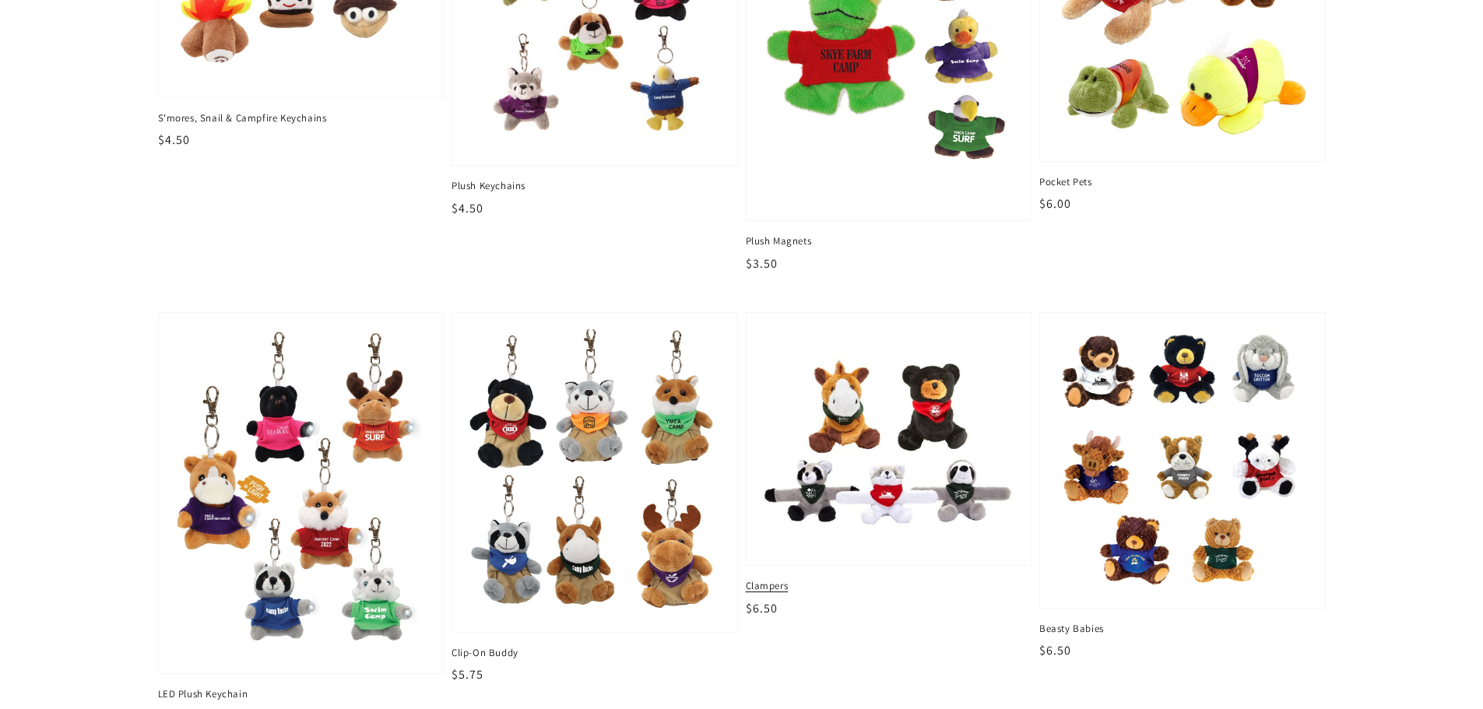
click at [955, 428] on img at bounding box center [888, 439] width 261 height 228
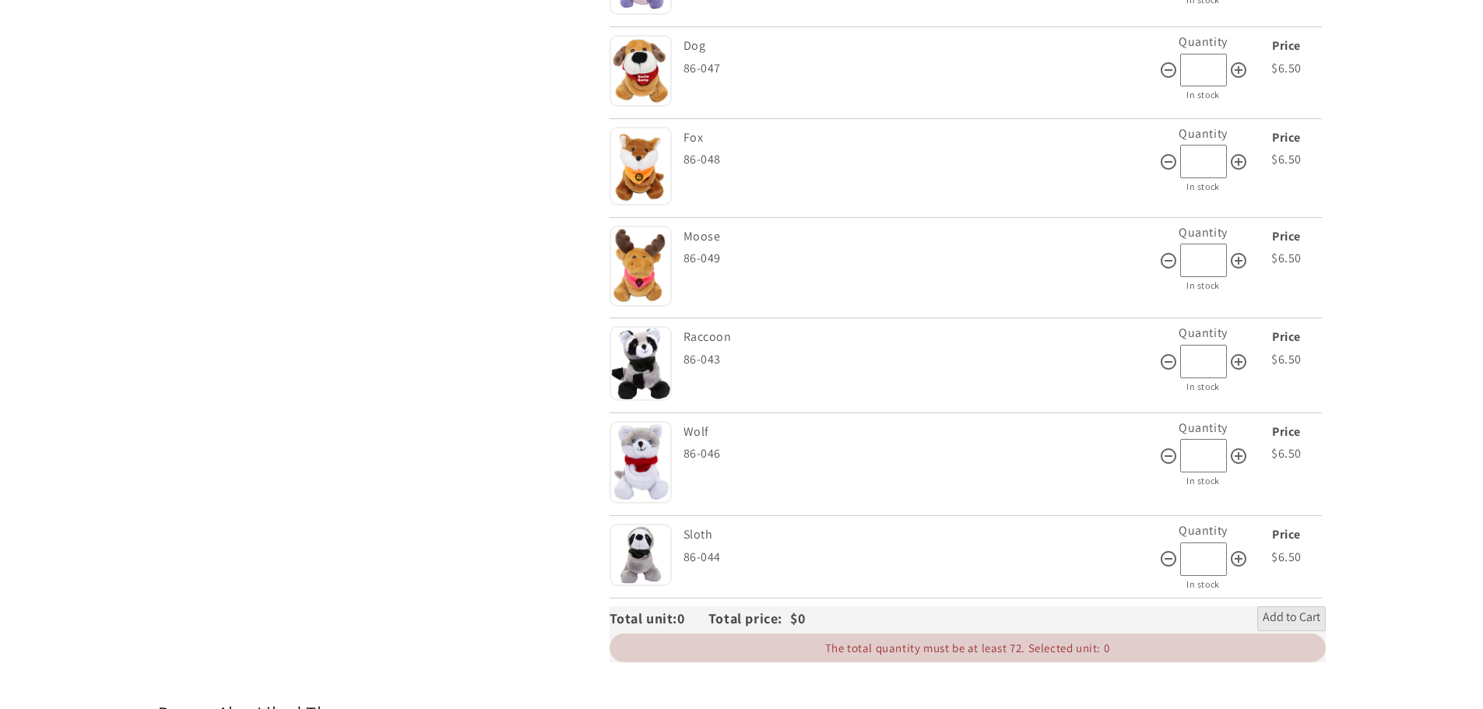
scroll to position [816, 0]
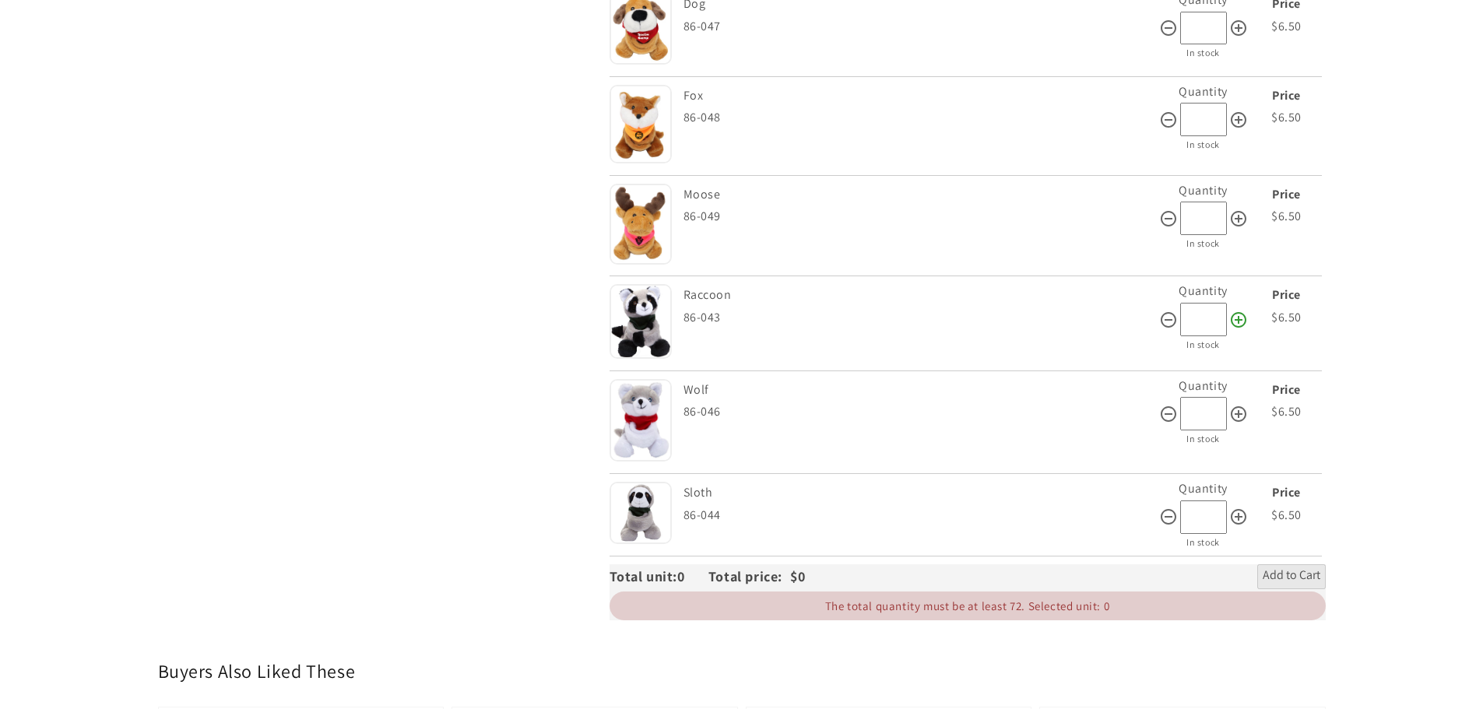
click at [1234, 329] on icon at bounding box center [1238, 320] width 19 height 19
type input "**"
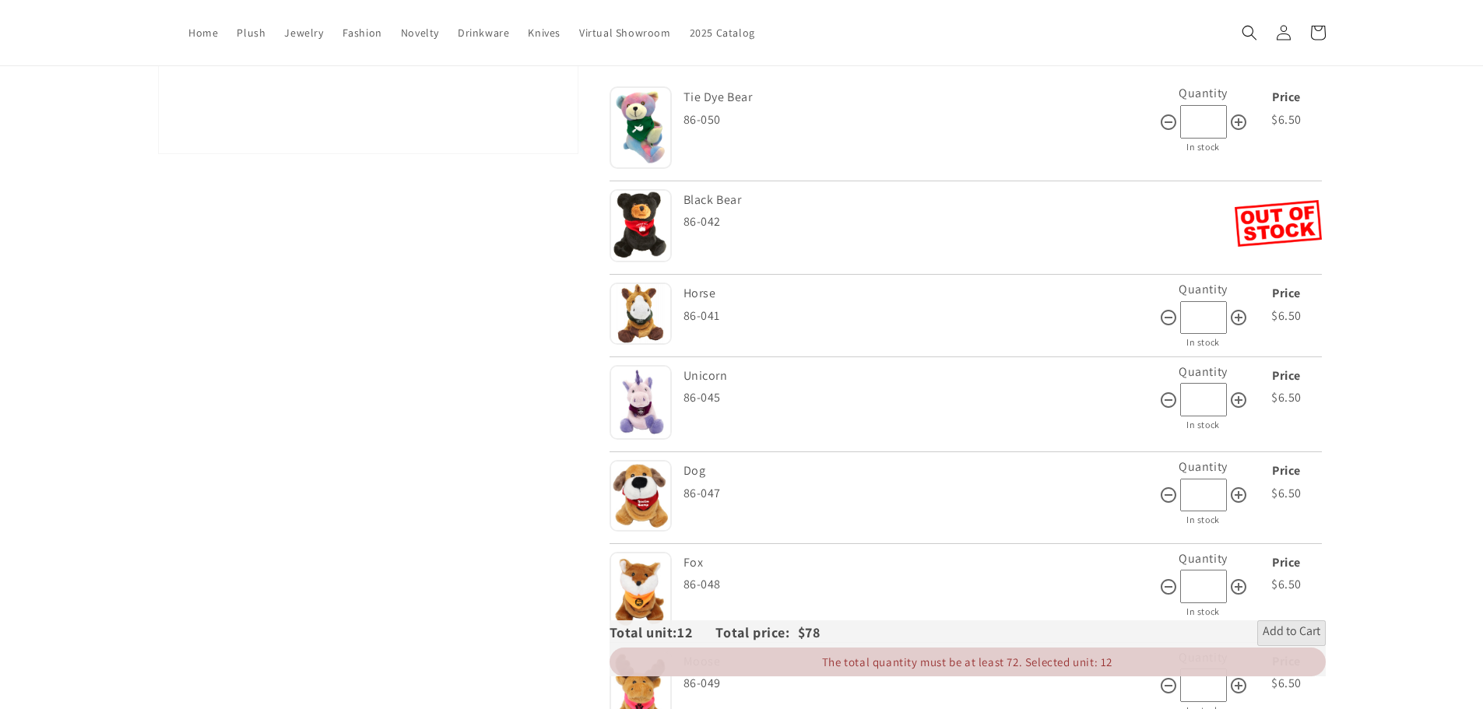
scroll to position [271, 0]
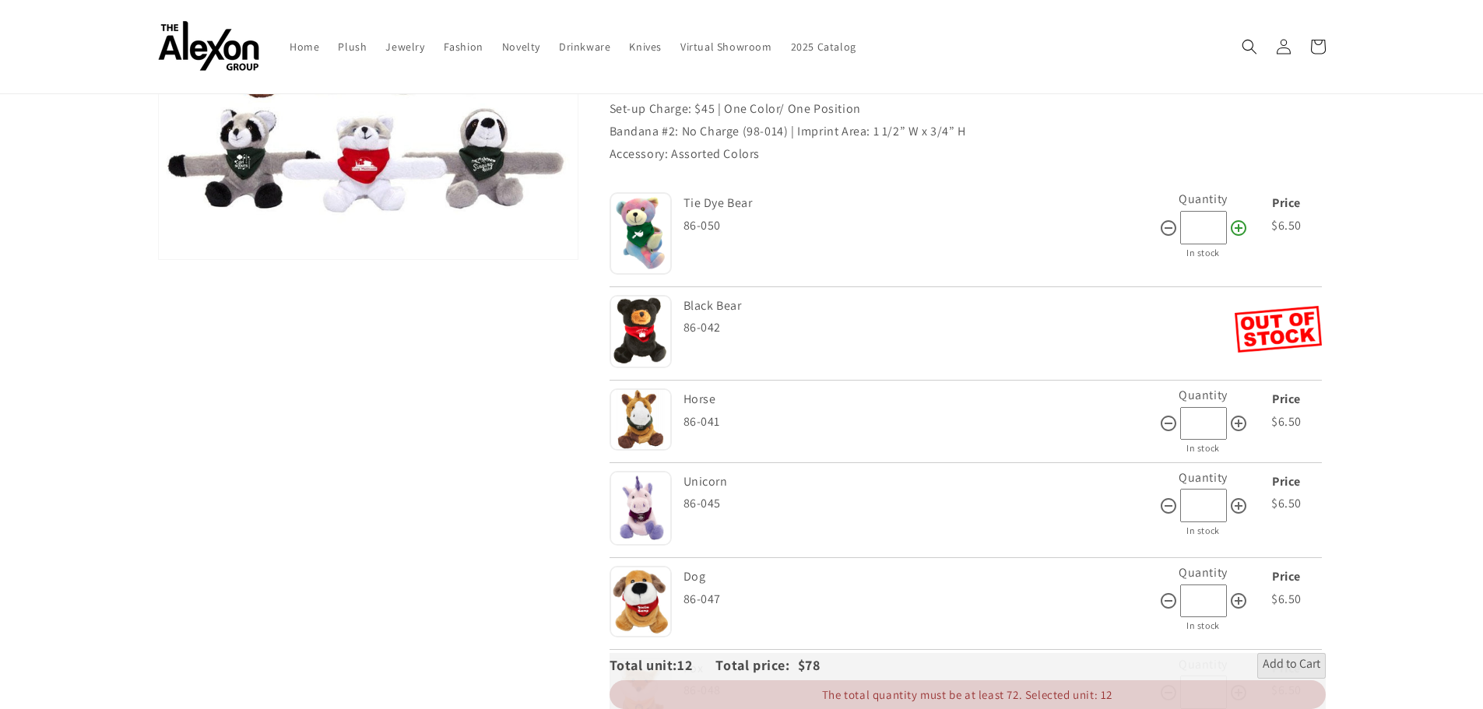
click at [1235, 225] on icon at bounding box center [1238, 228] width 19 height 19
type input "**"
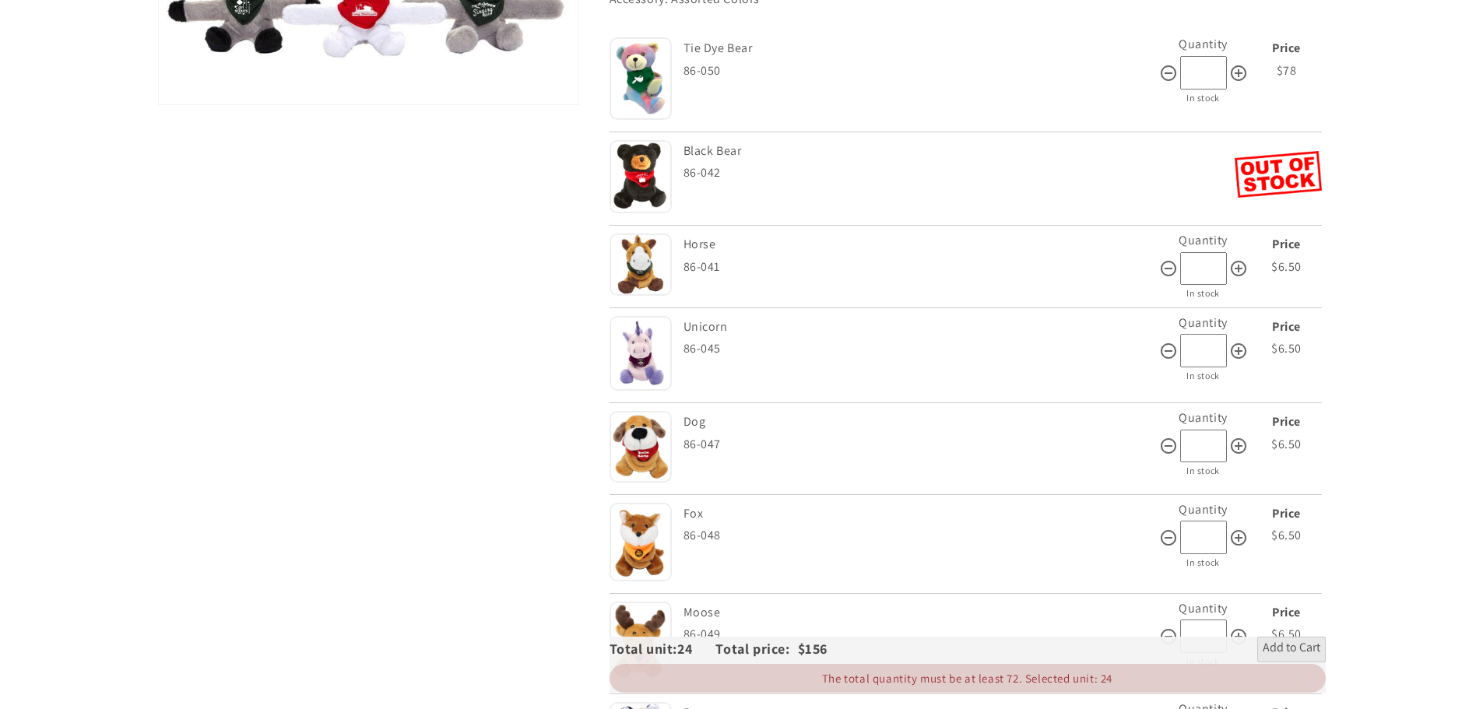
scroll to position [427, 0]
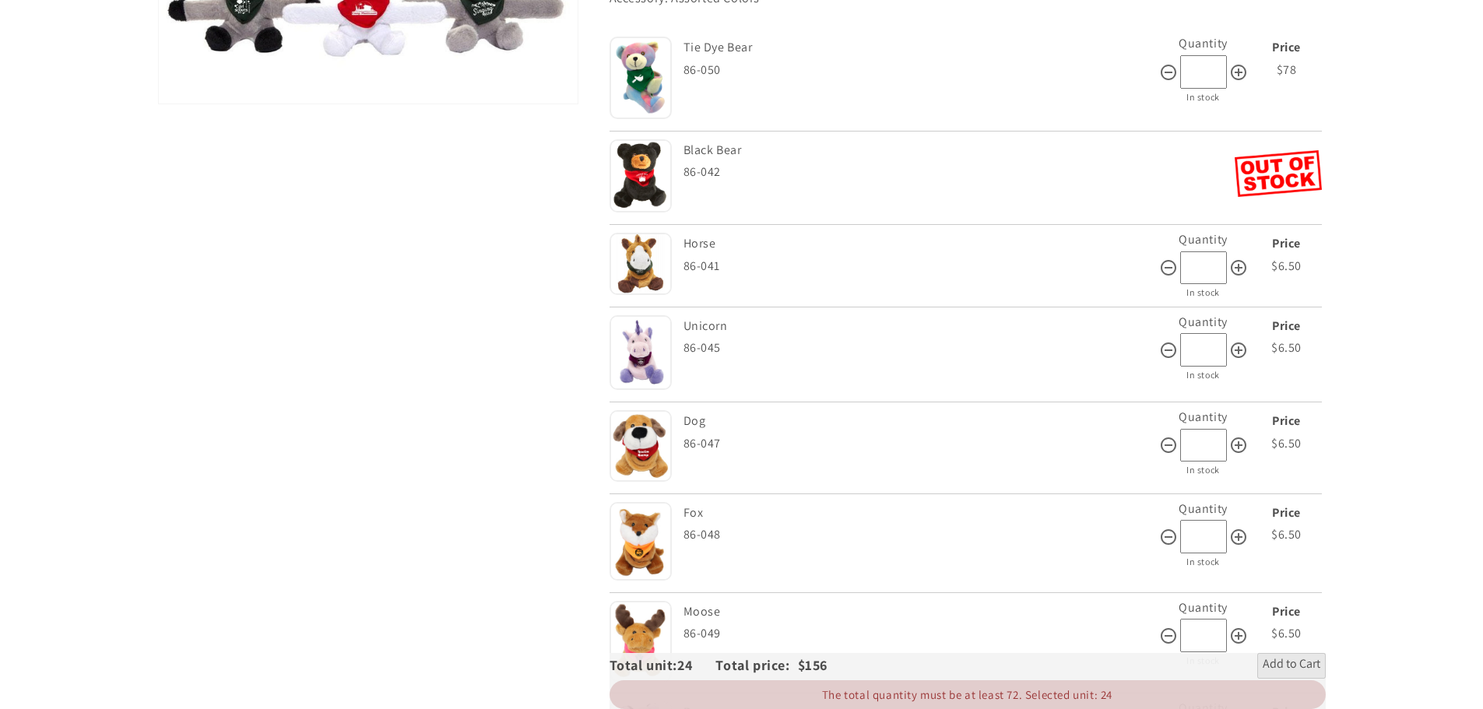
click at [639, 444] on img at bounding box center [641, 446] width 62 height 72
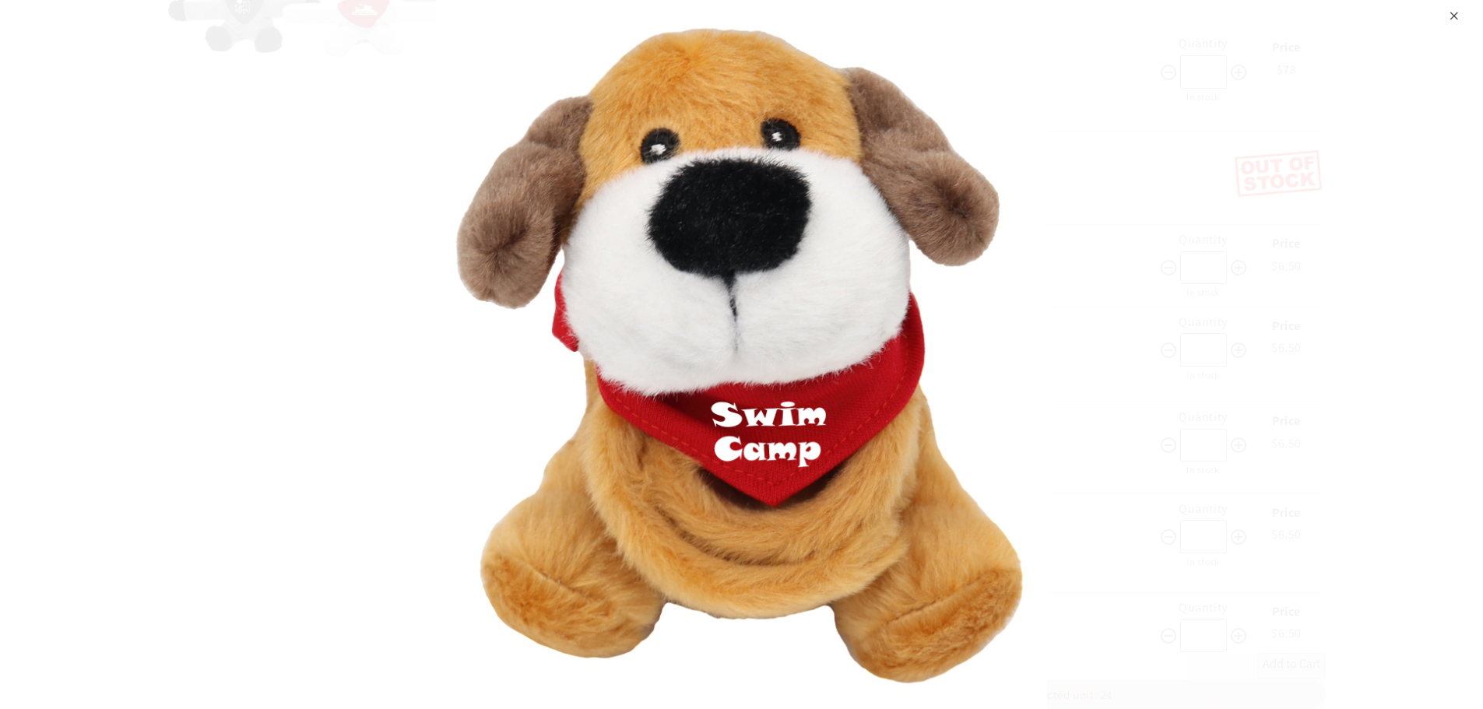
click at [1450, 11] on div "⨉" at bounding box center [1455, 14] width 10 height 28
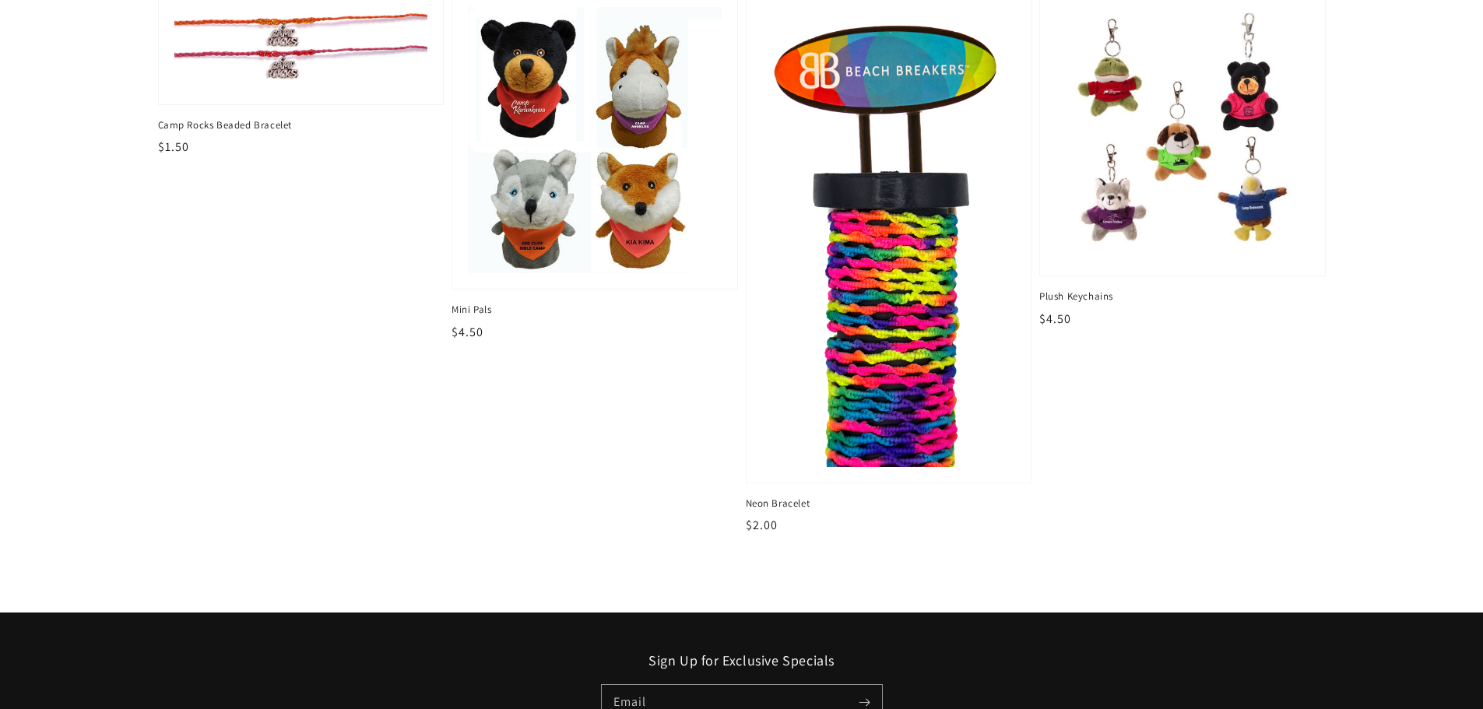
scroll to position [1595, 0]
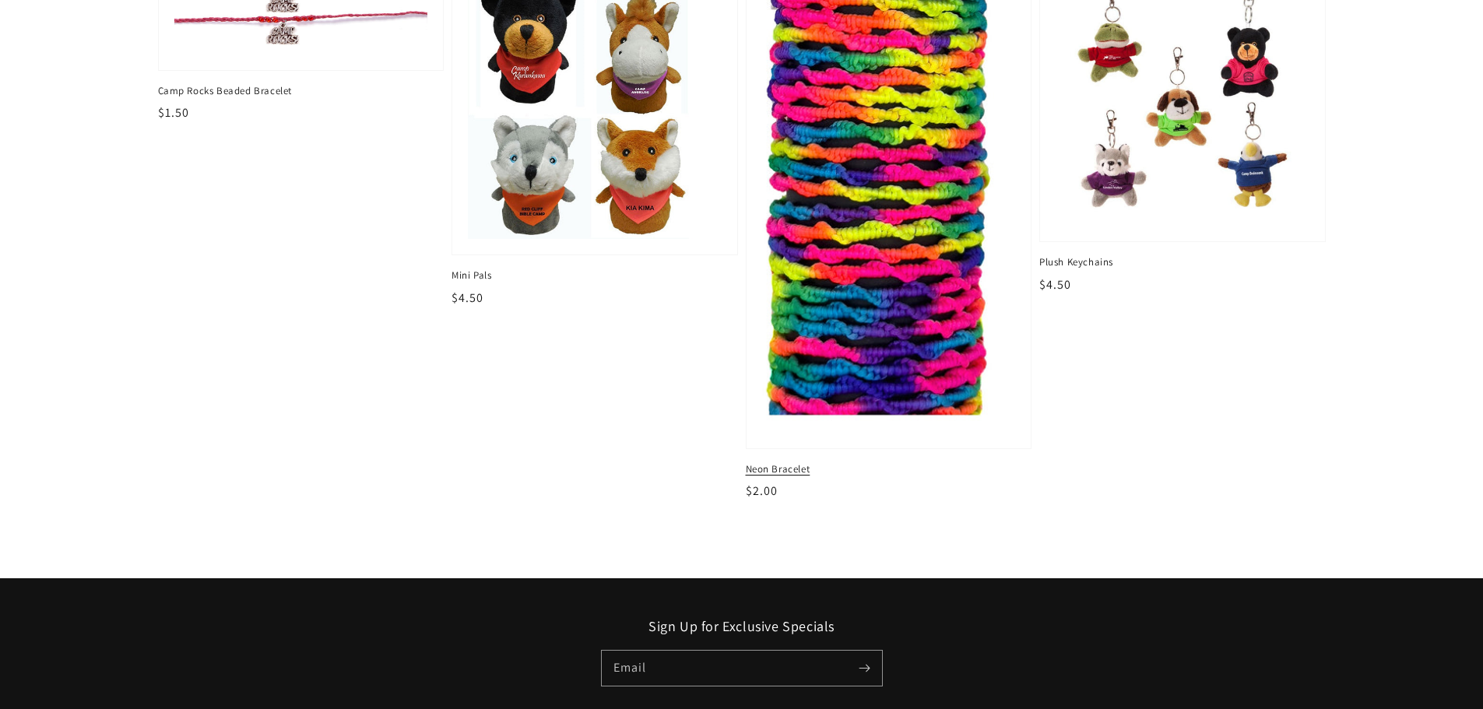
click at [762, 362] on img at bounding box center [888, 203] width 261 height 474
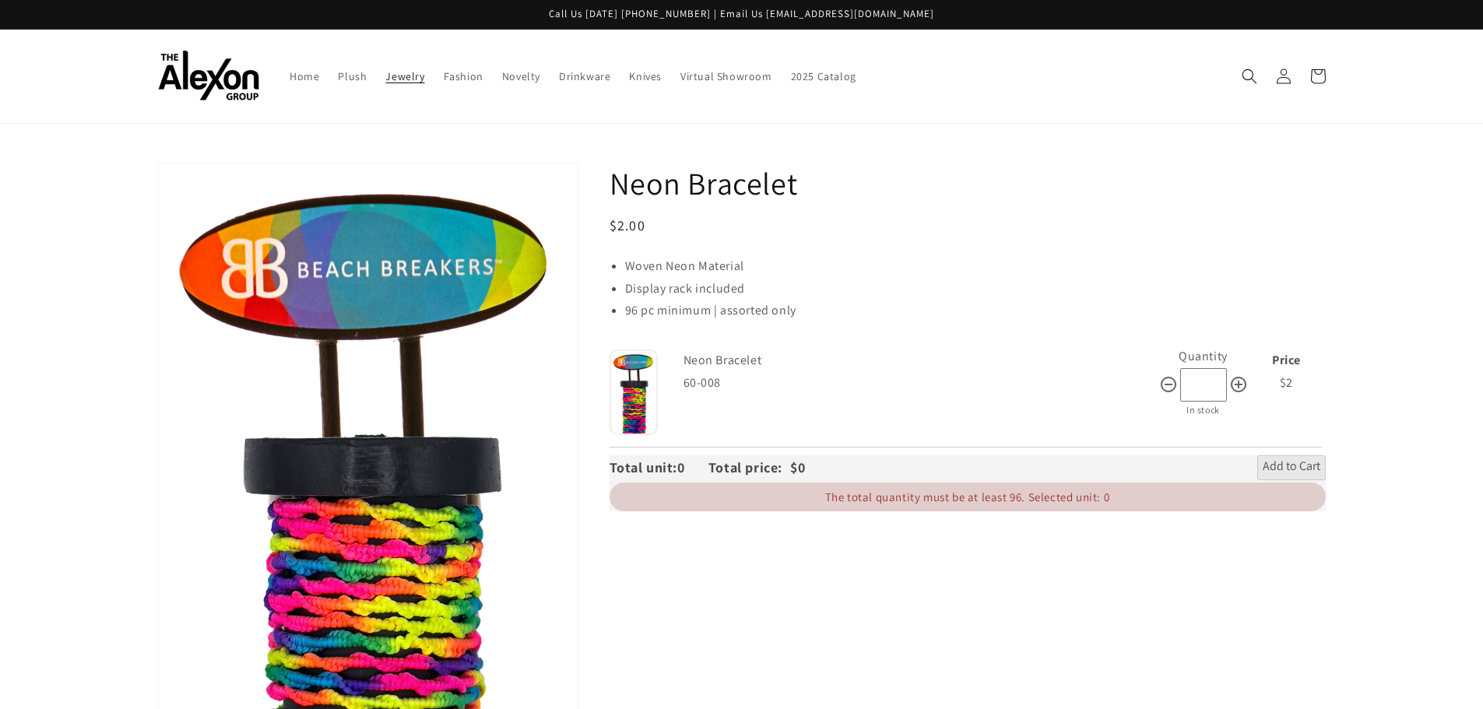
click at [416, 79] on span "Jewelry" at bounding box center [404, 76] width 39 height 14
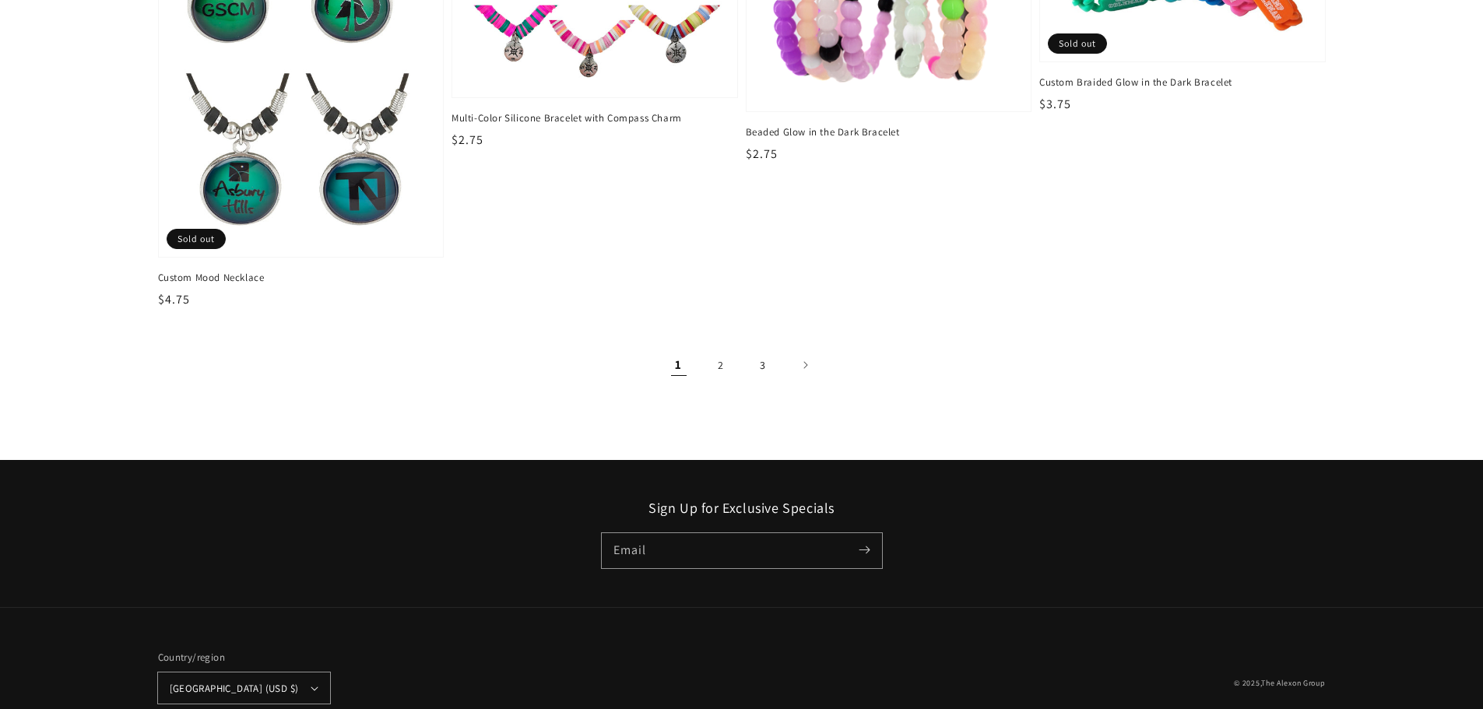
scroll to position [2675, 0]
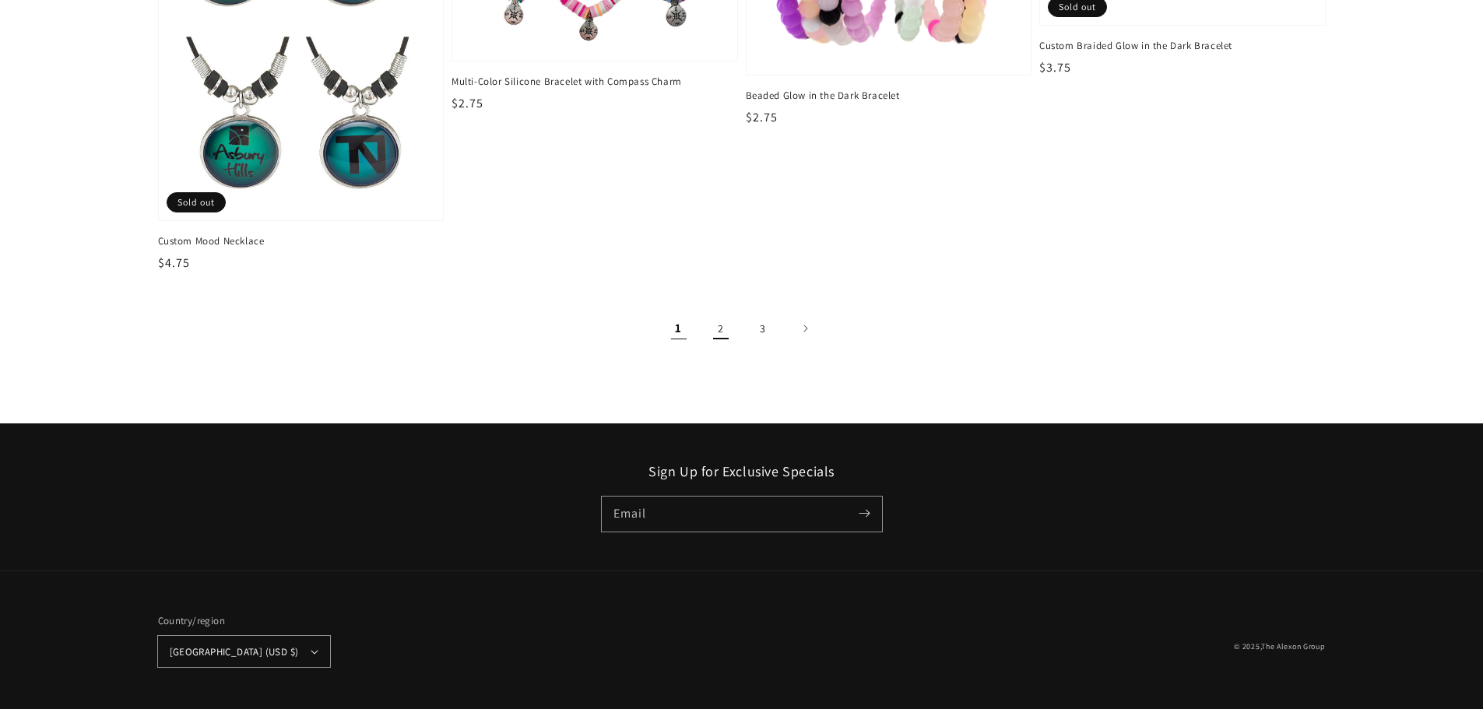
click at [719, 327] on link "2" at bounding box center [721, 328] width 34 height 34
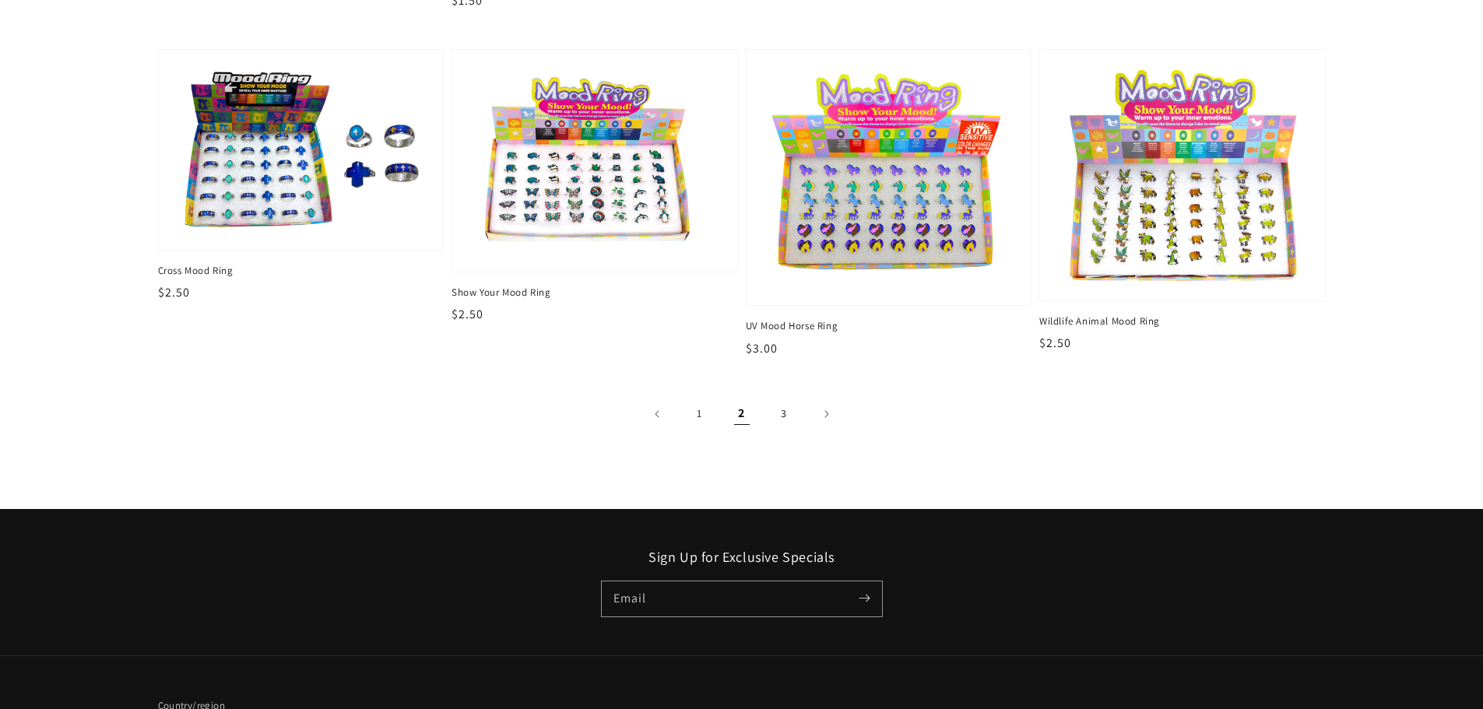
scroll to position [2935, 0]
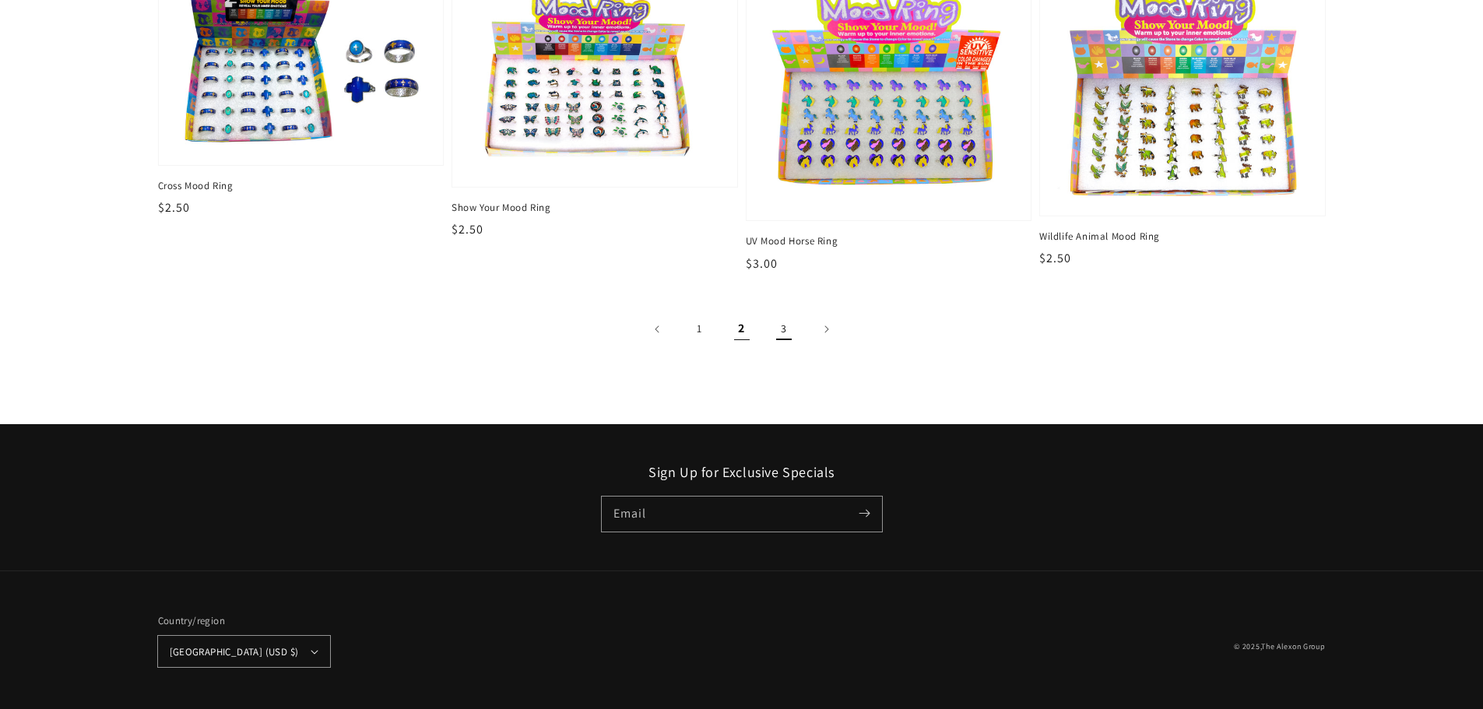
click at [786, 314] on link "3" at bounding box center [784, 329] width 34 height 34
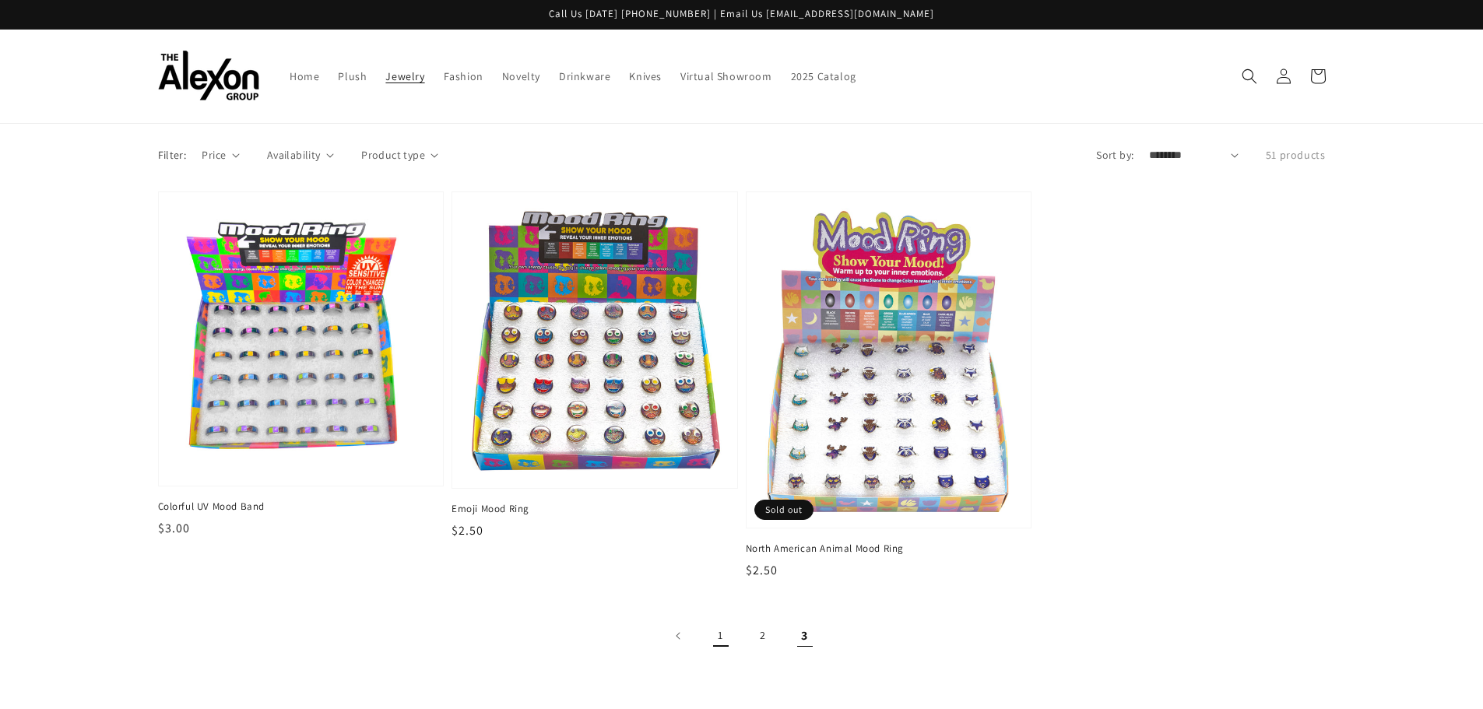
click at [733, 636] on link "1" at bounding box center [721, 636] width 34 height 34
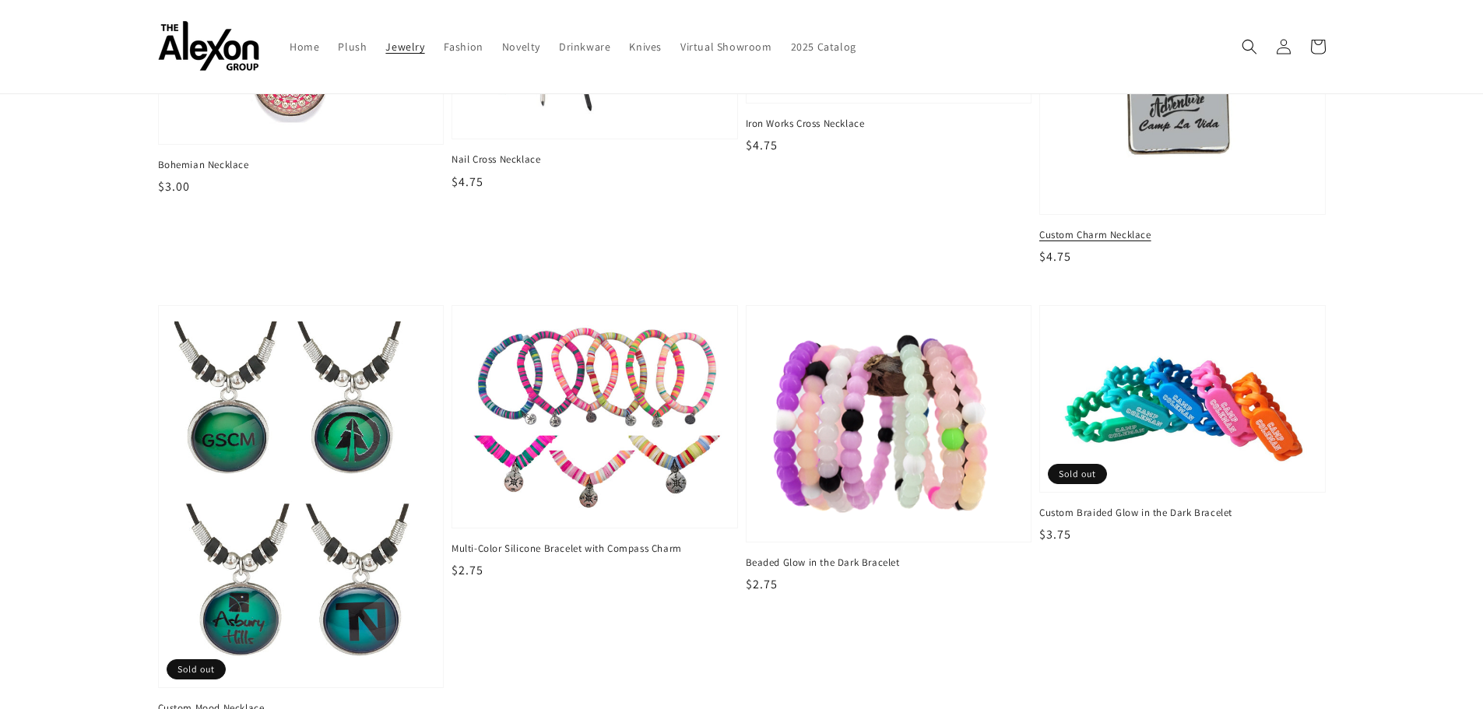
scroll to position [2130, 0]
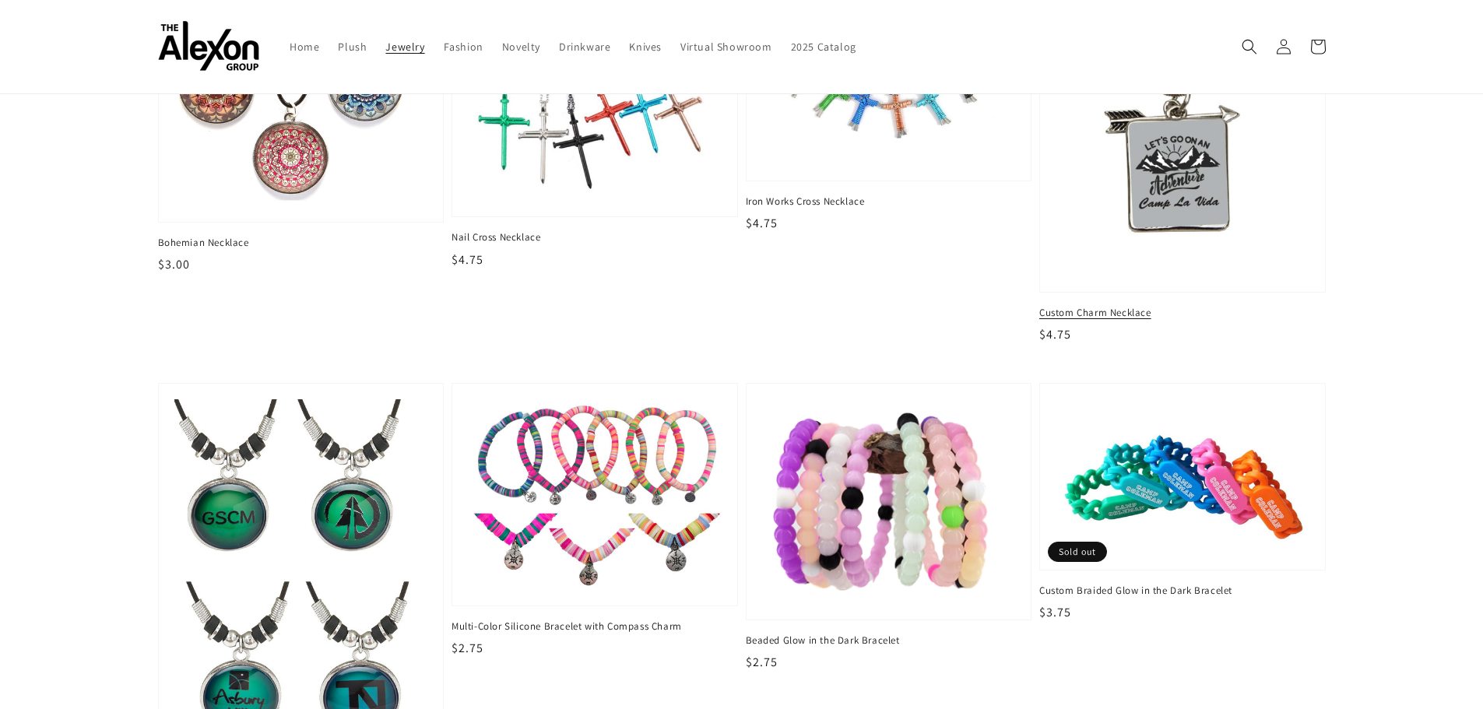
click at [1106, 312] on span "Custom Charm Necklace" at bounding box center [1182, 313] width 287 height 14
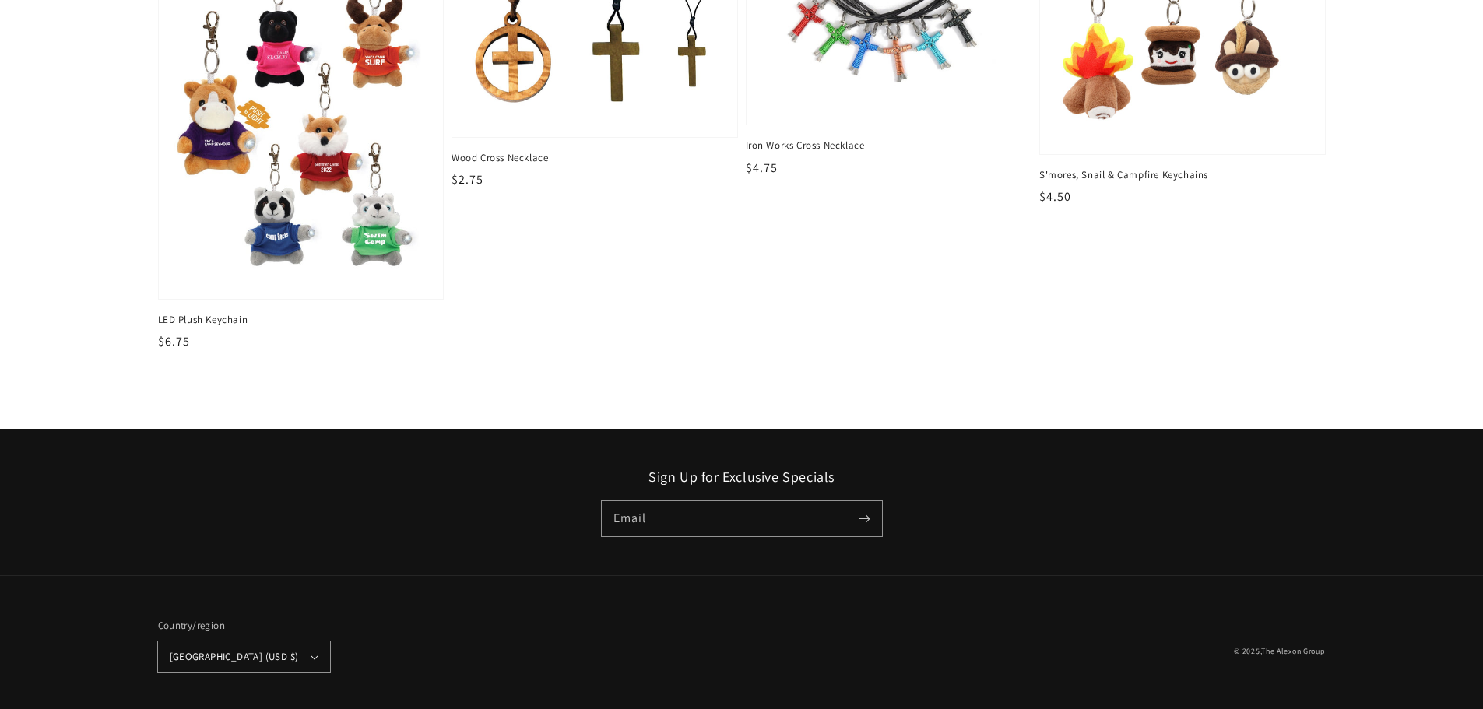
scroll to position [805, 0]
